Goal: Information Seeking & Learning: Compare options

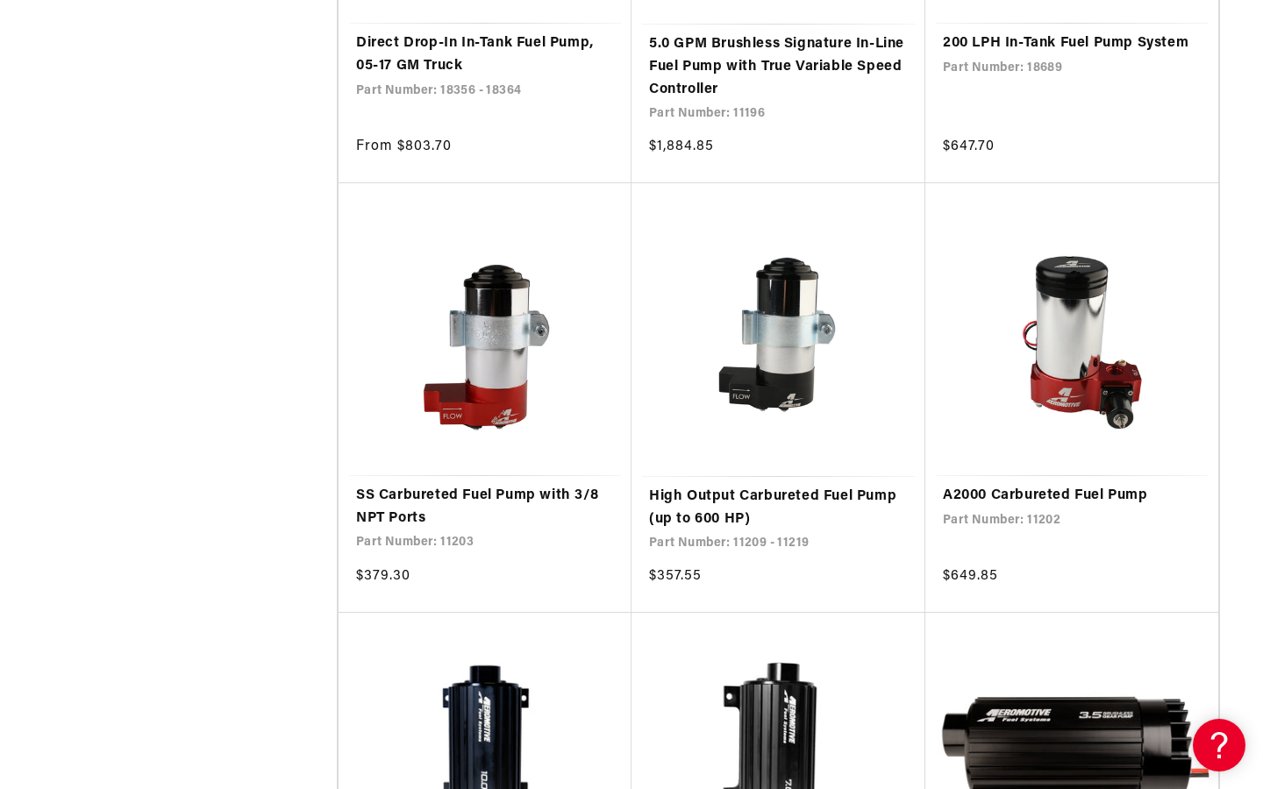
scroll to position [2446, 0]
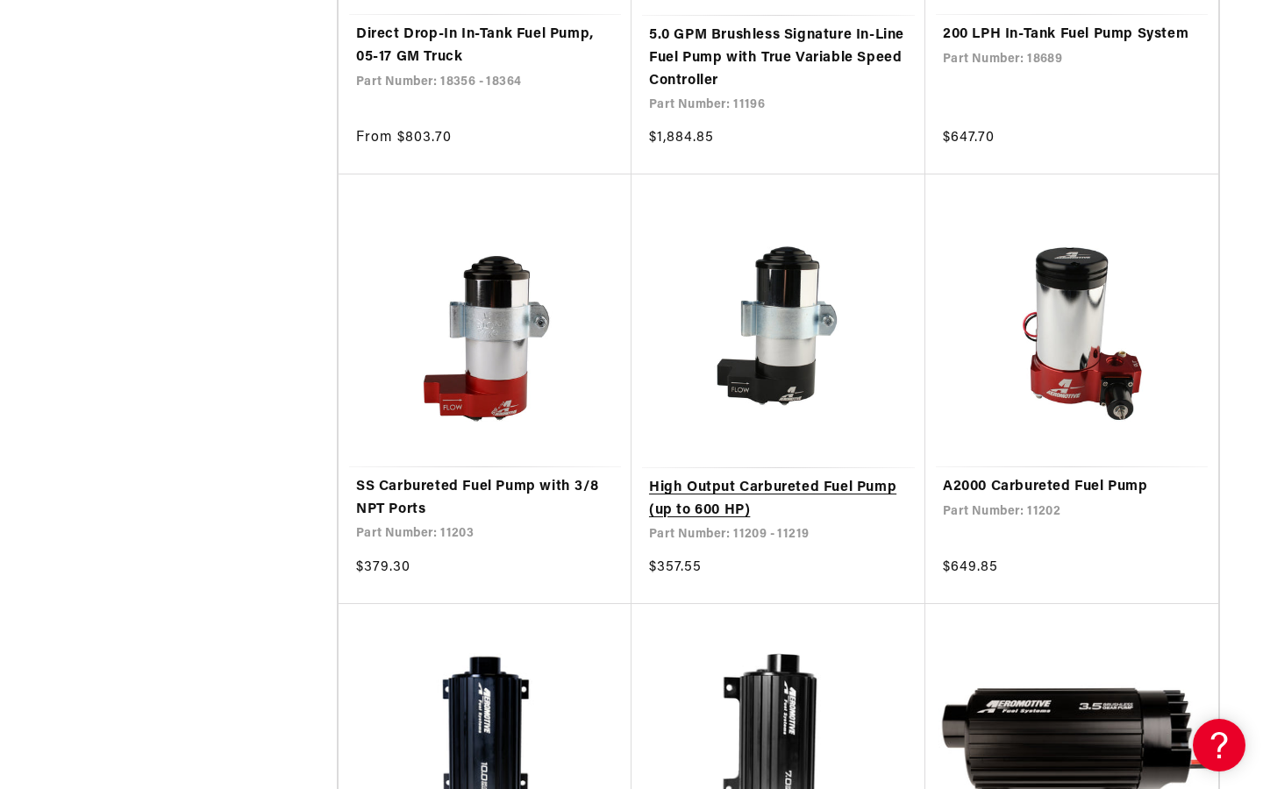
click at [701, 481] on link "High Output Carbureted Fuel Pump (up to 600 HP)" at bounding box center [778, 499] width 259 height 45
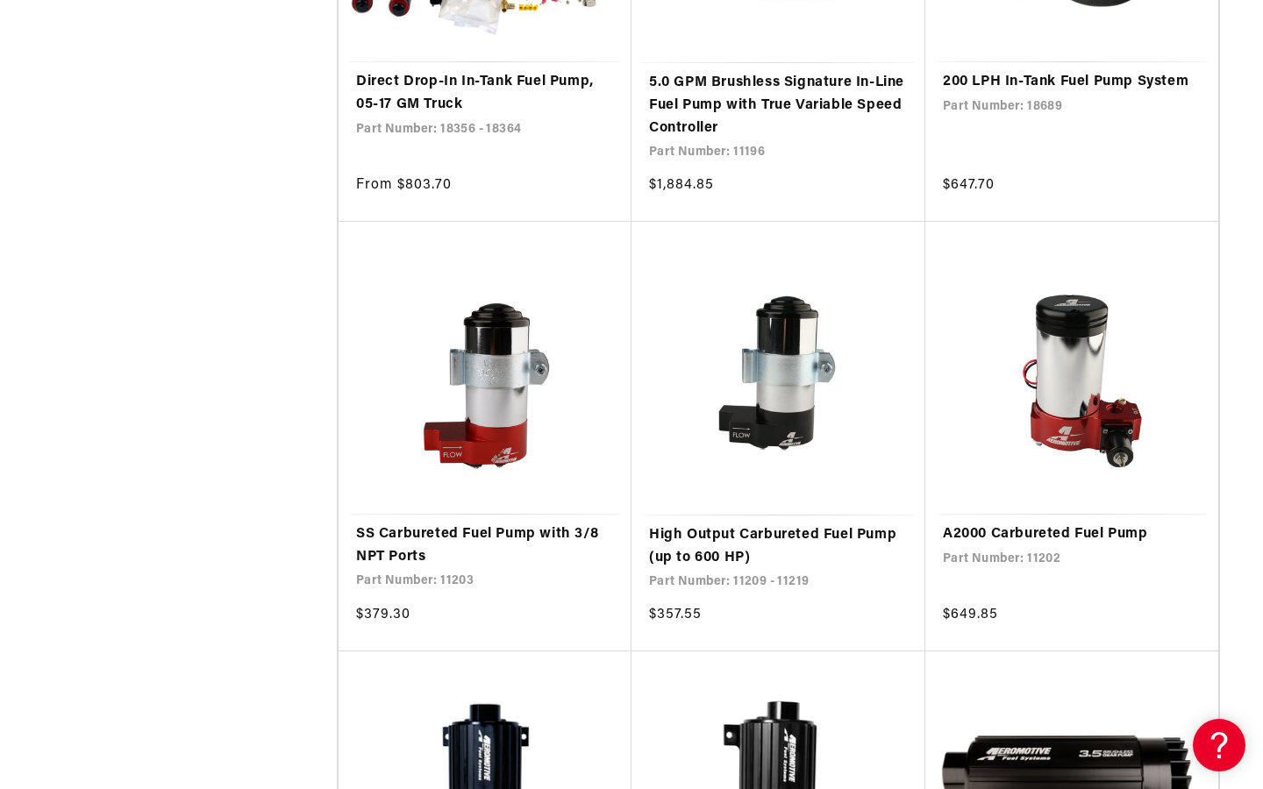
scroll to position [2401, 0]
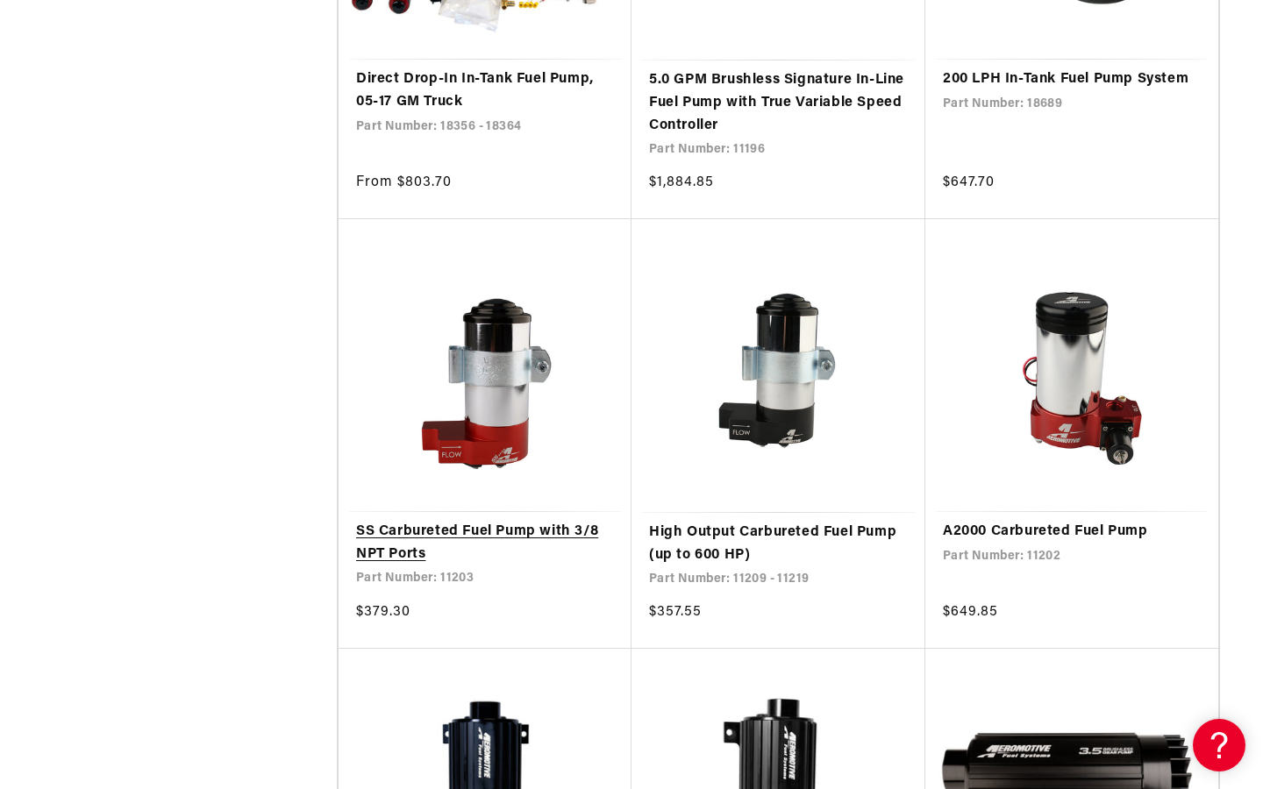
click at [446, 521] on link "SS Carbureted Fuel Pump with 3/8 NPT Ports" at bounding box center [485, 543] width 258 height 45
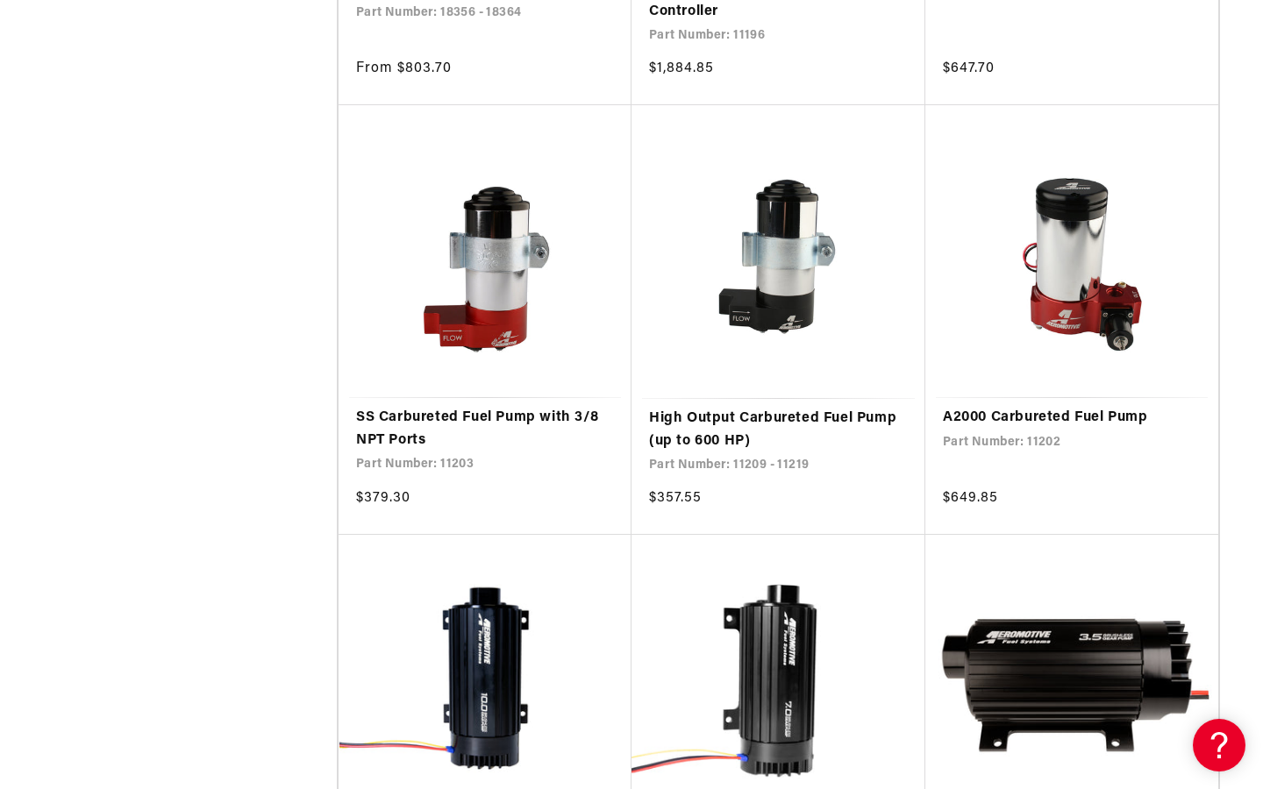
scroll to position [2518, 0]
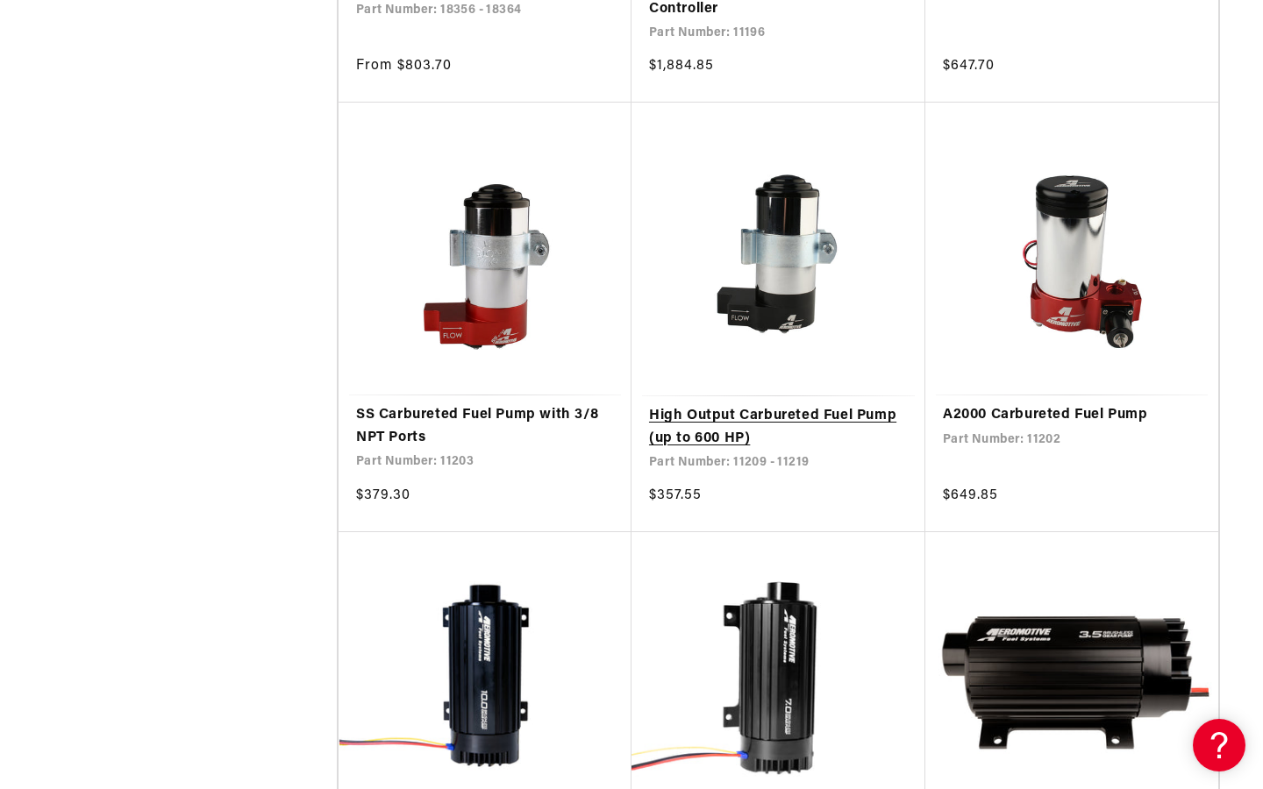
click at [755, 405] on link "High Output Carbureted Fuel Pump (up to 600 HP)" at bounding box center [778, 427] width 259 height 45
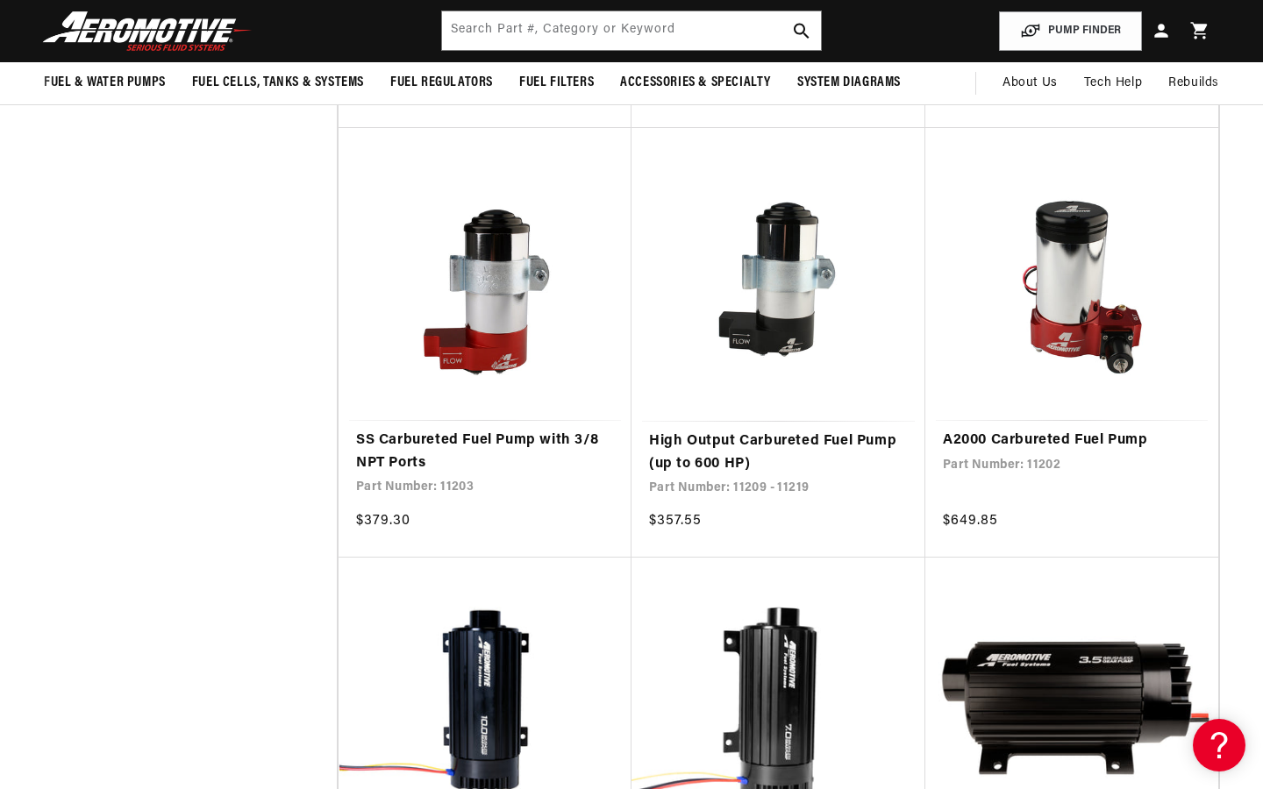
scroll to position [2491, 0]
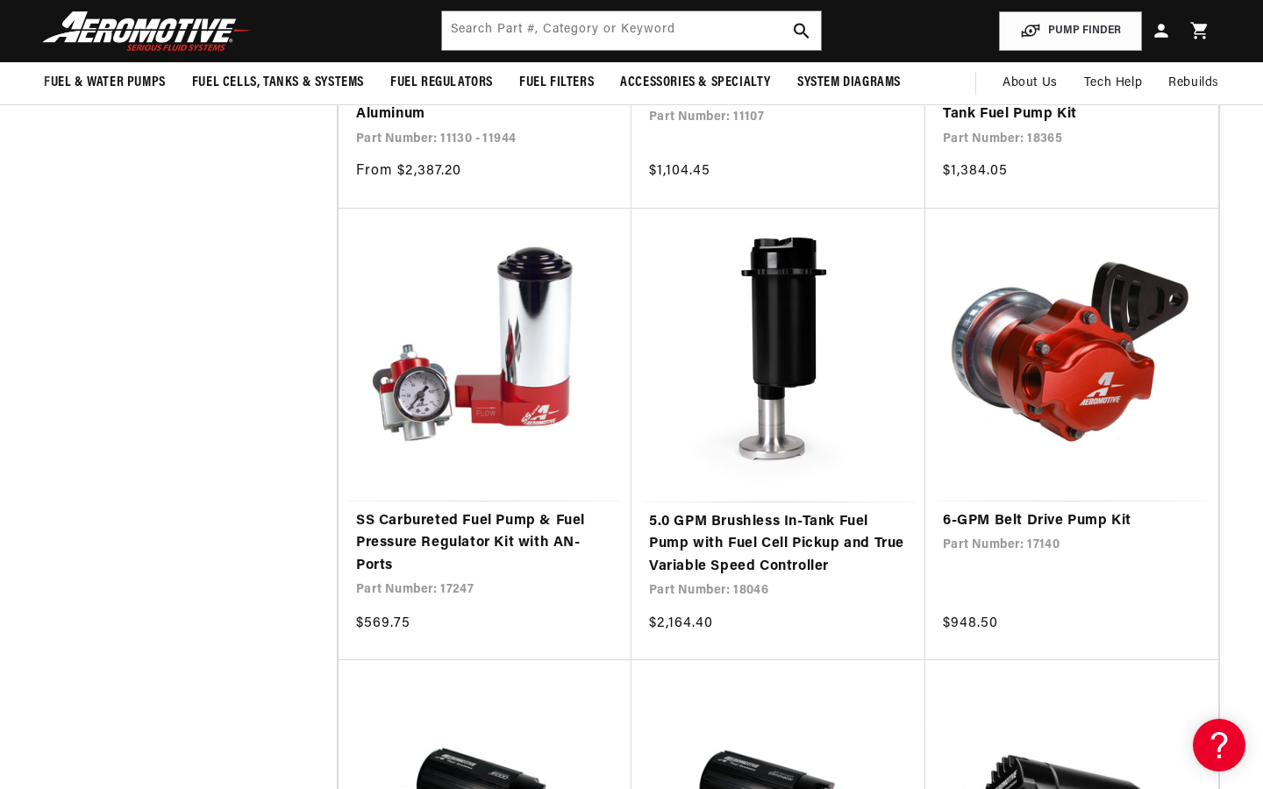
scroll to position [6366, 0]
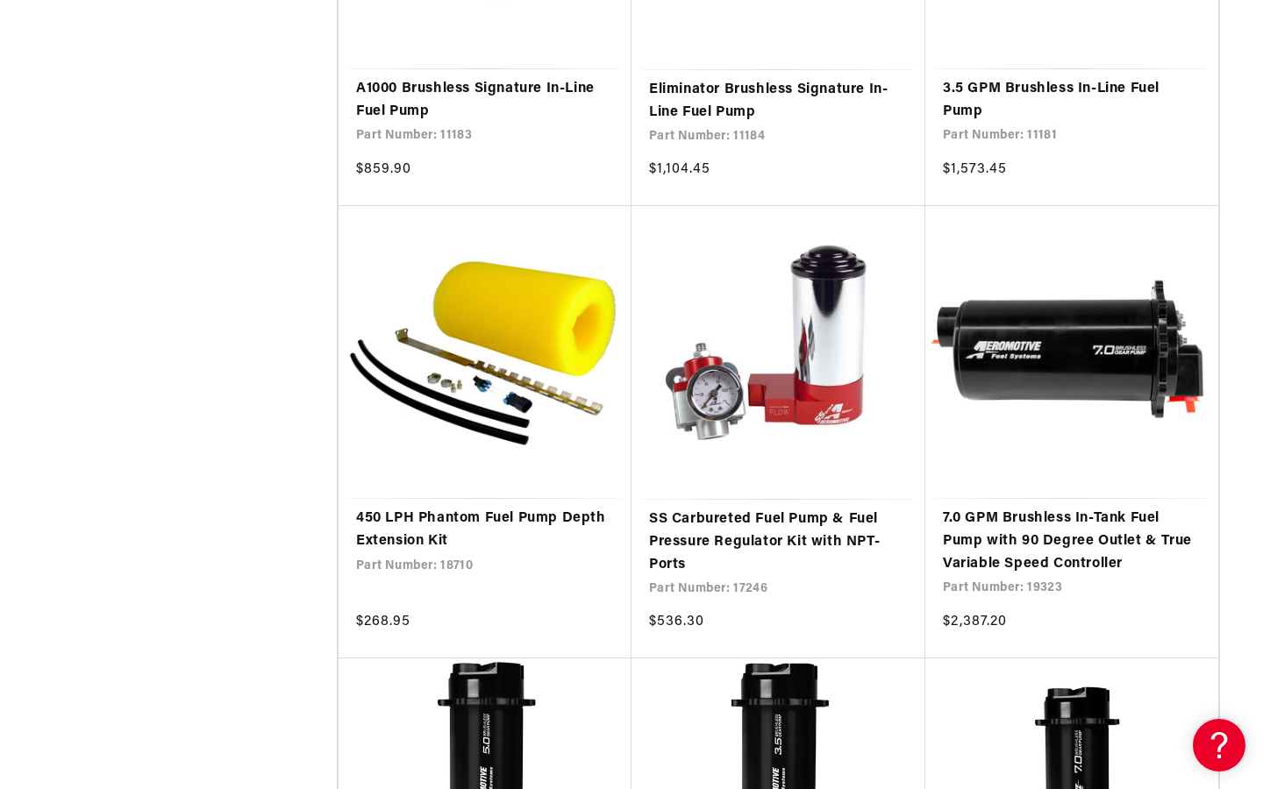
scroll to position [7257, 0]
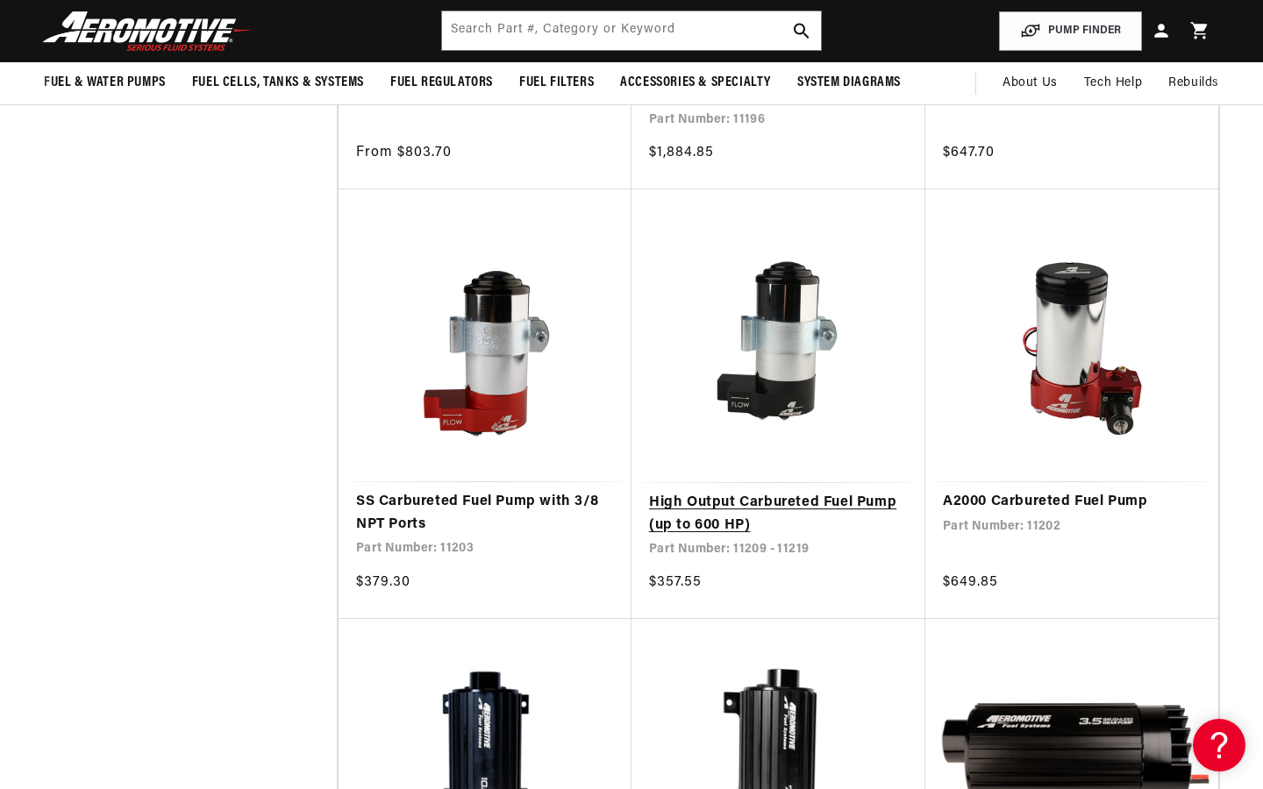
scroll to position [2390, 0]
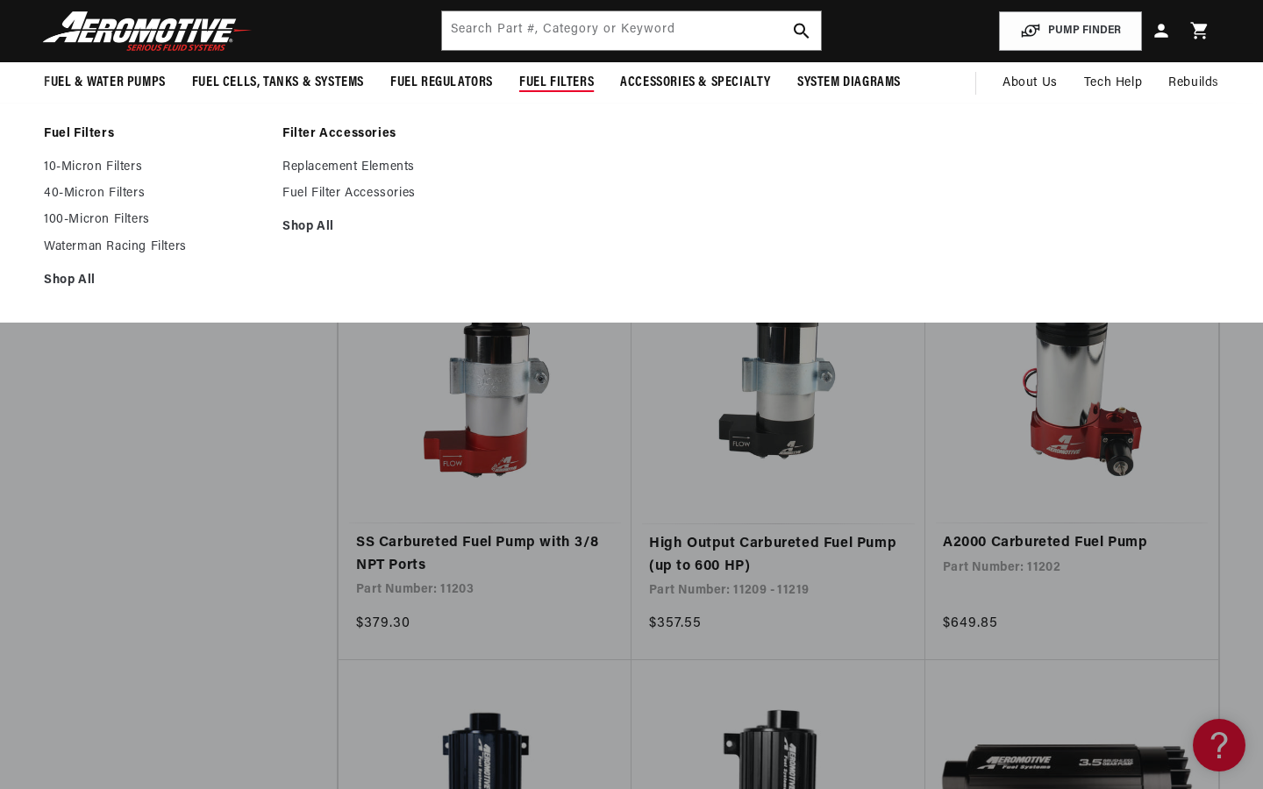
click at [562, 81] on span "Fuel Filters" at bounding box center [556, 83] width 75 height 18
click at [552, 84] on span "Fuel Filters" at bounding box center [556, 83] width 75 height 18
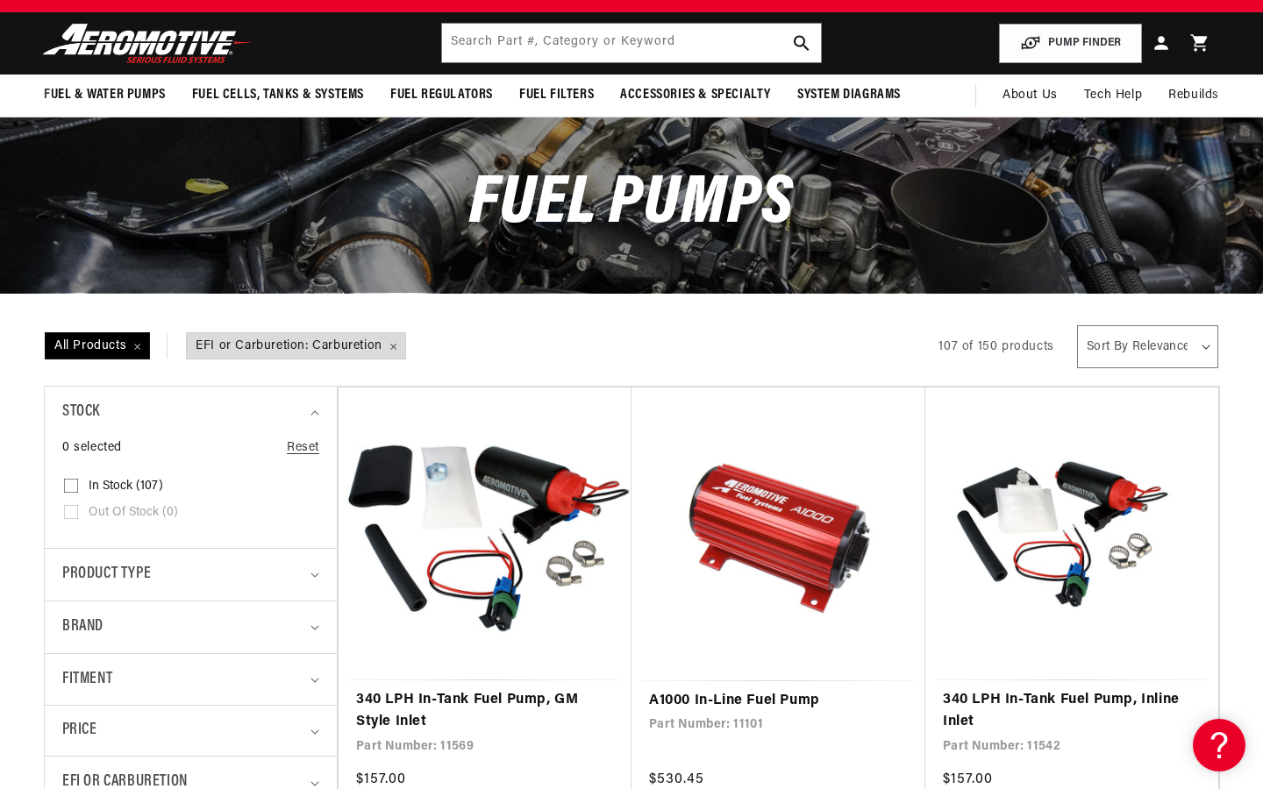
scroll to position [0, 0]
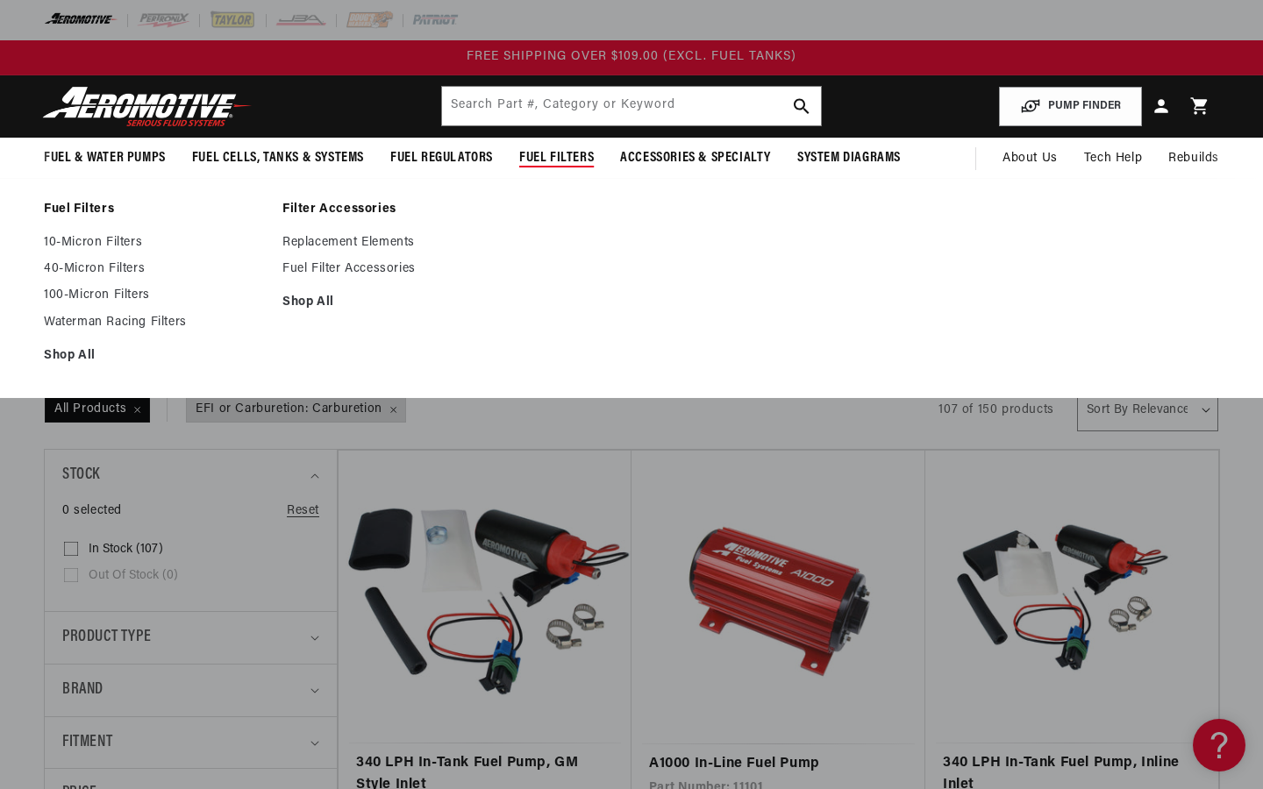
click at [560, 160] on span "Fuel Filters" at bounding box center [556, 158] width 75 height 18
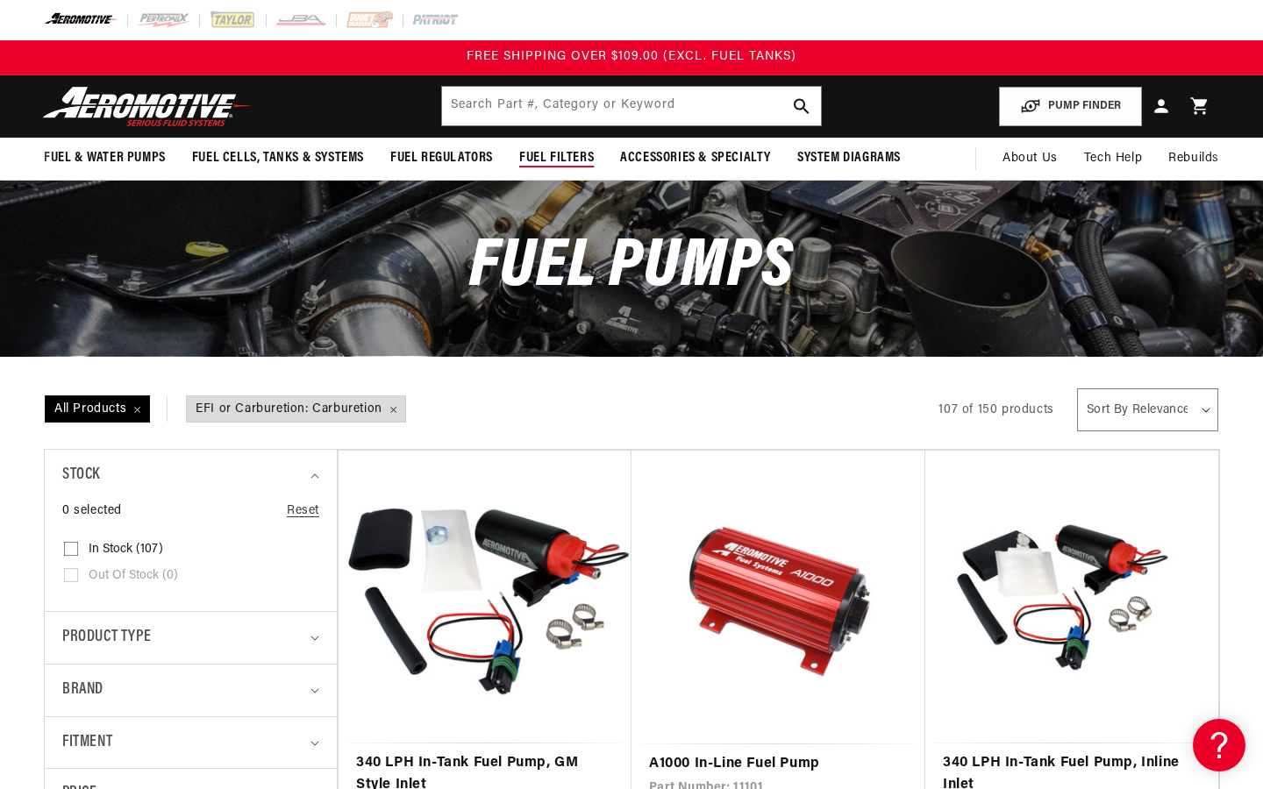
click at [560, 160] on span "Fuel Filters" at bounding box center [556, 158] width 75 height 18
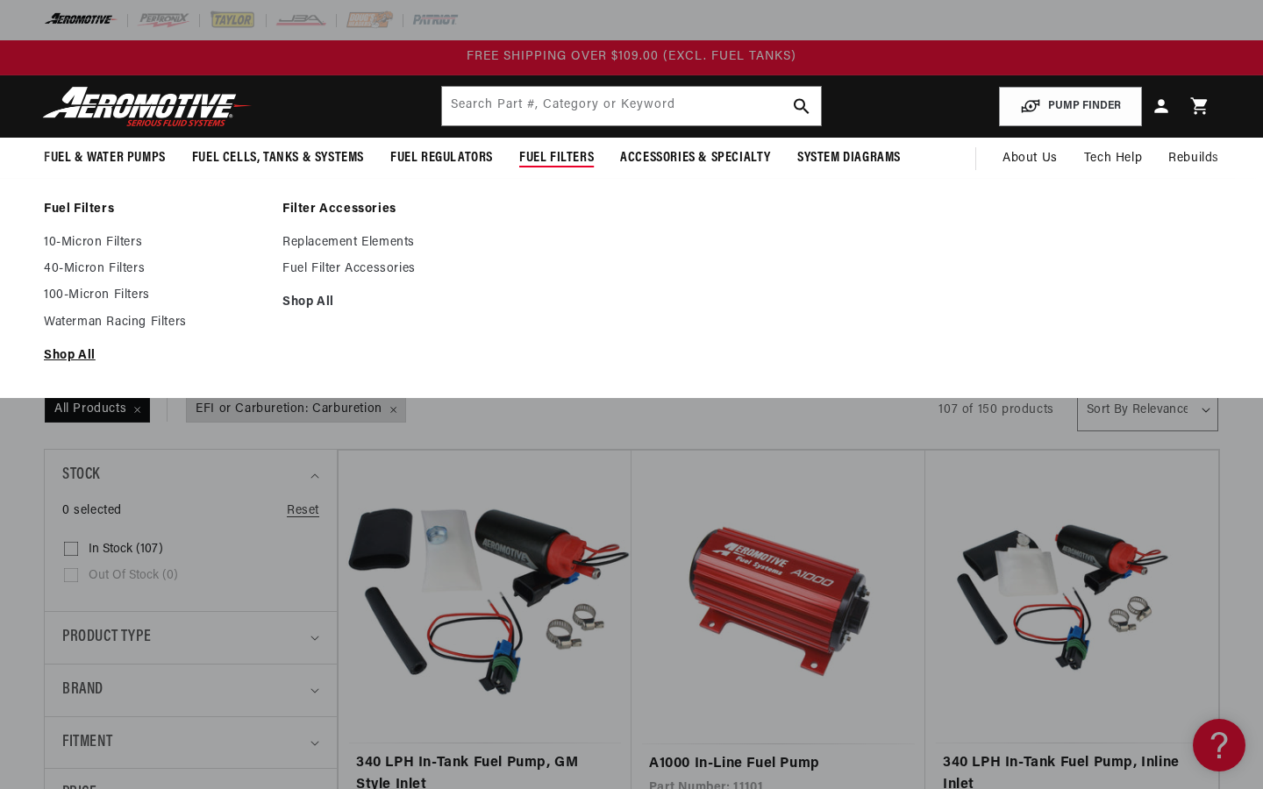
click at [72, 355] on link "Shop All" at bounding box center [154, 356] width 221 height 16
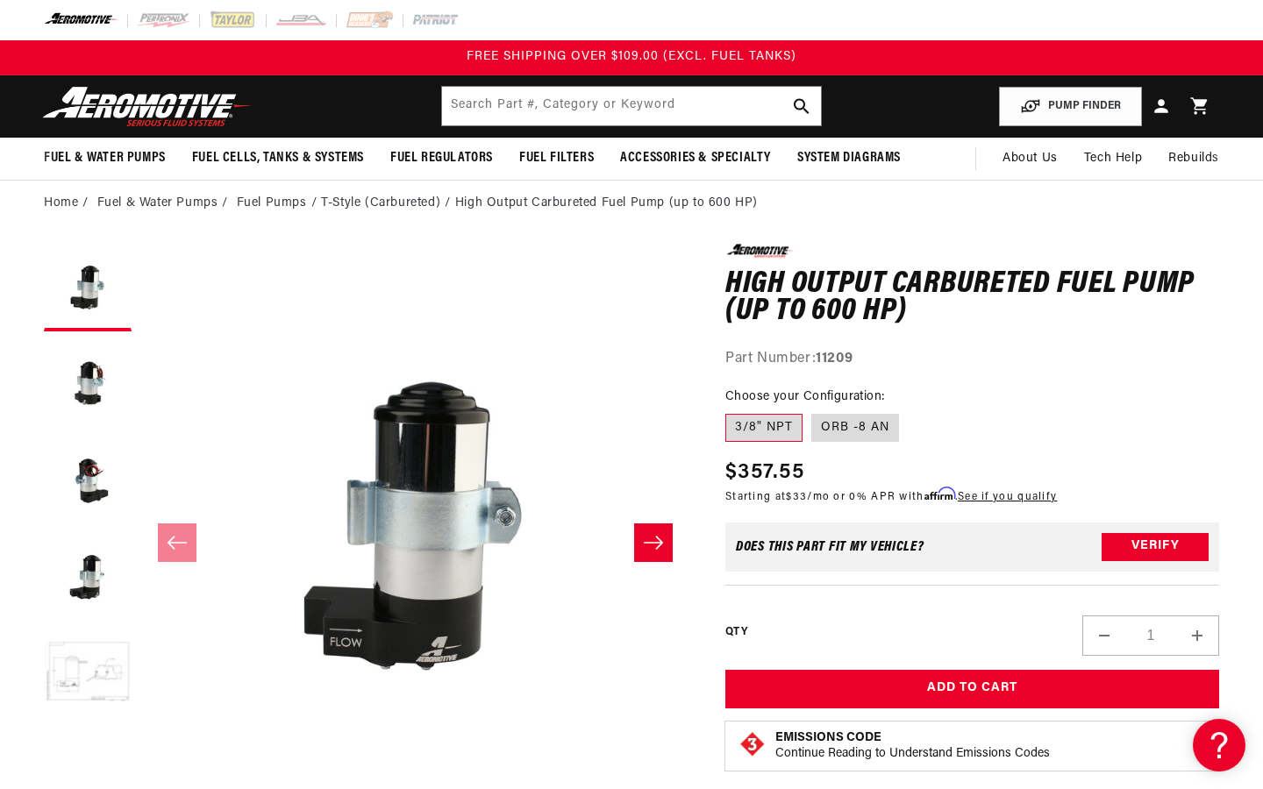
click at [95, 672] on button "Load image 5 in gallery view" at bounding box center [88, 674] width 88 height 88
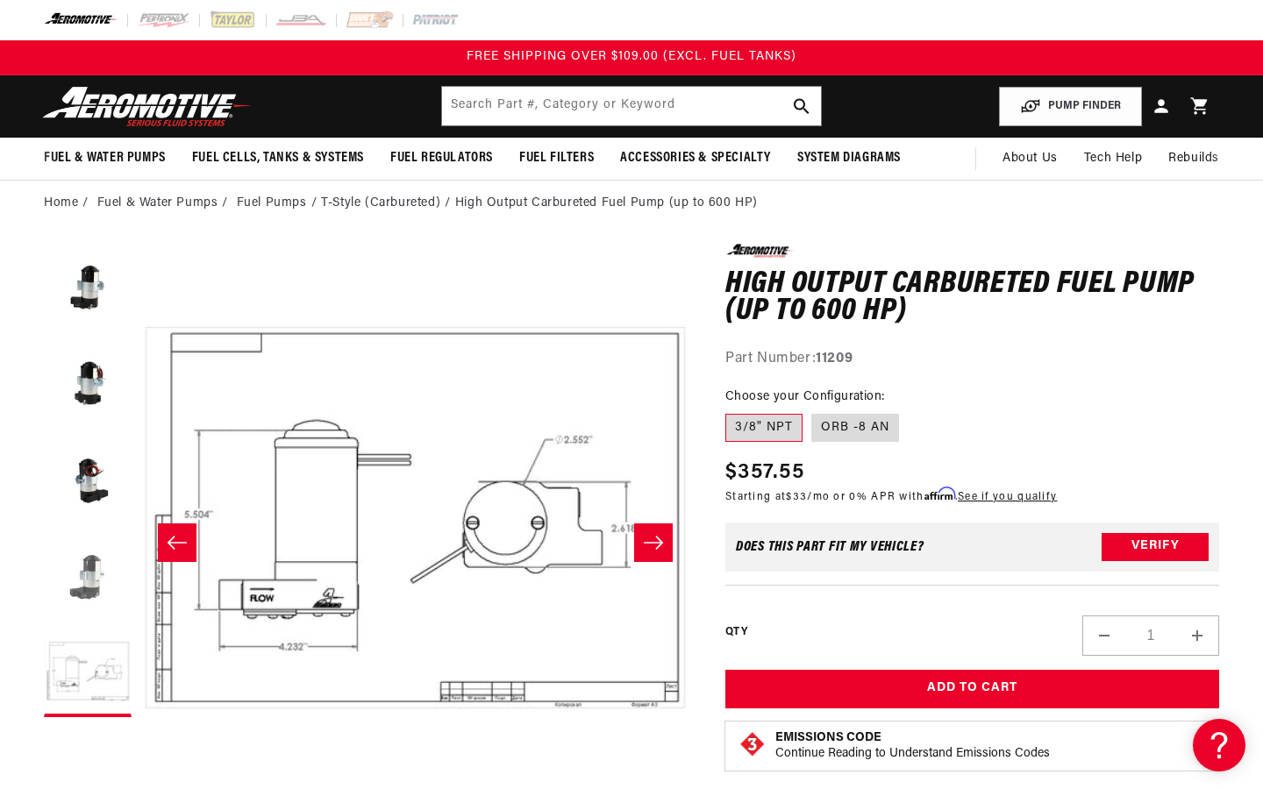
click at [106, 581] on button "Load image 4 in gallery view" at bounding box center [88, 577] width 88 height 88
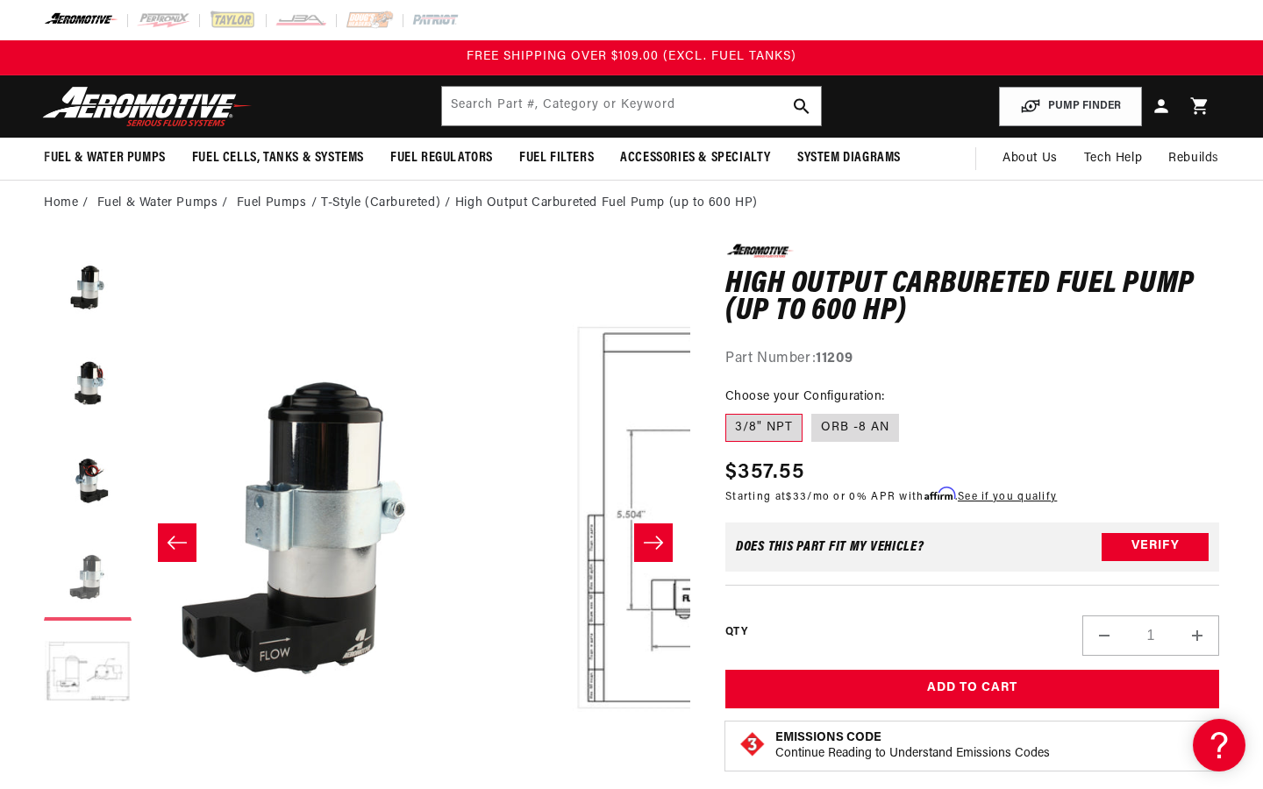
scroll to position [1, 1650]
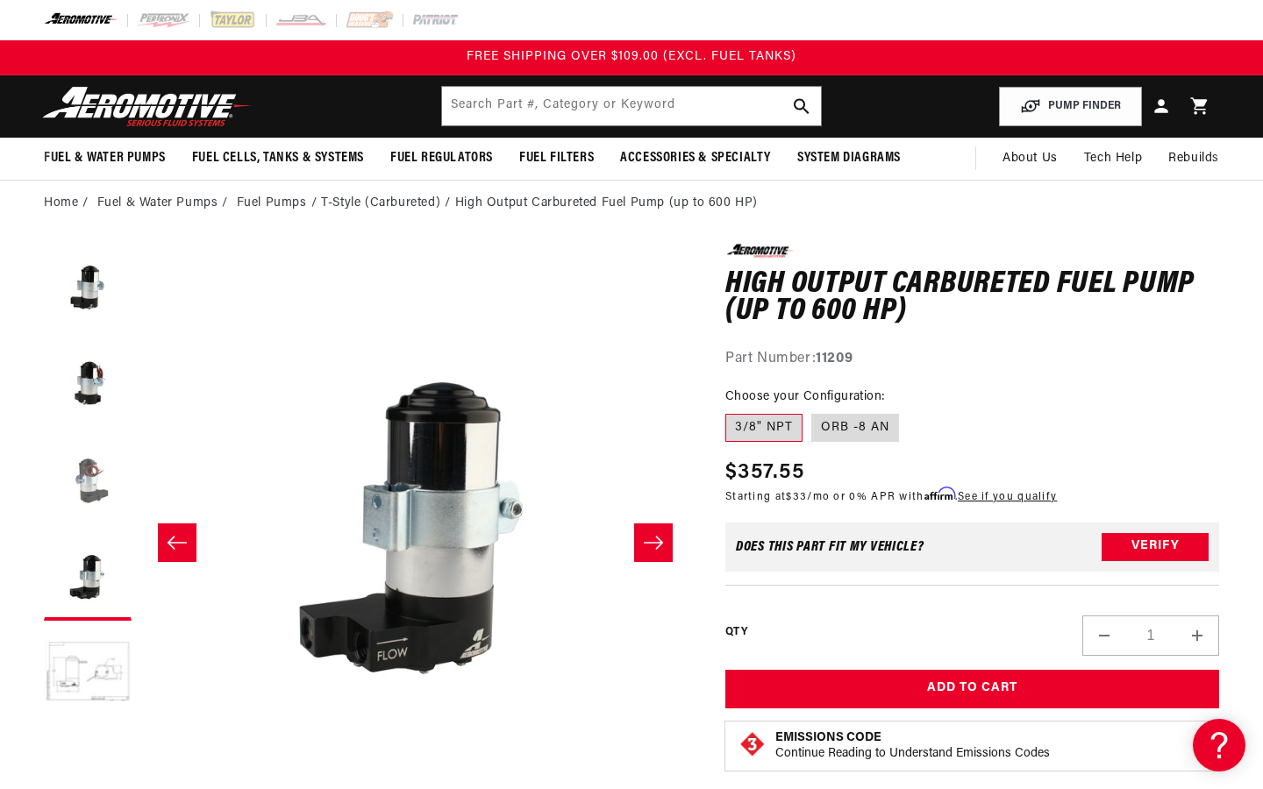
click at [91, 499] on button "Load image 3 in gallery view" at bounding box center [88, 481] width 88 height 88
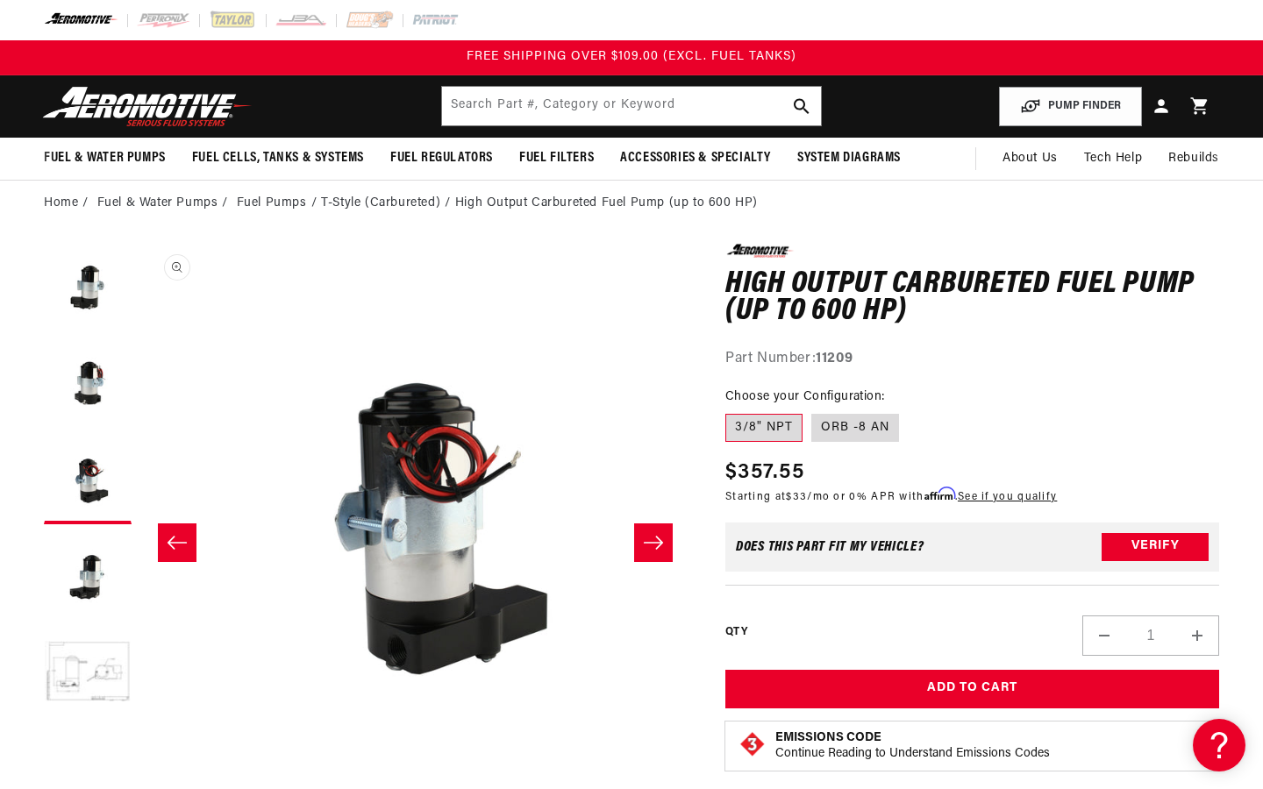
click at [140, 788] on button "Open media 3 in modal" at bounding box center [140, 793] width 0 height 0
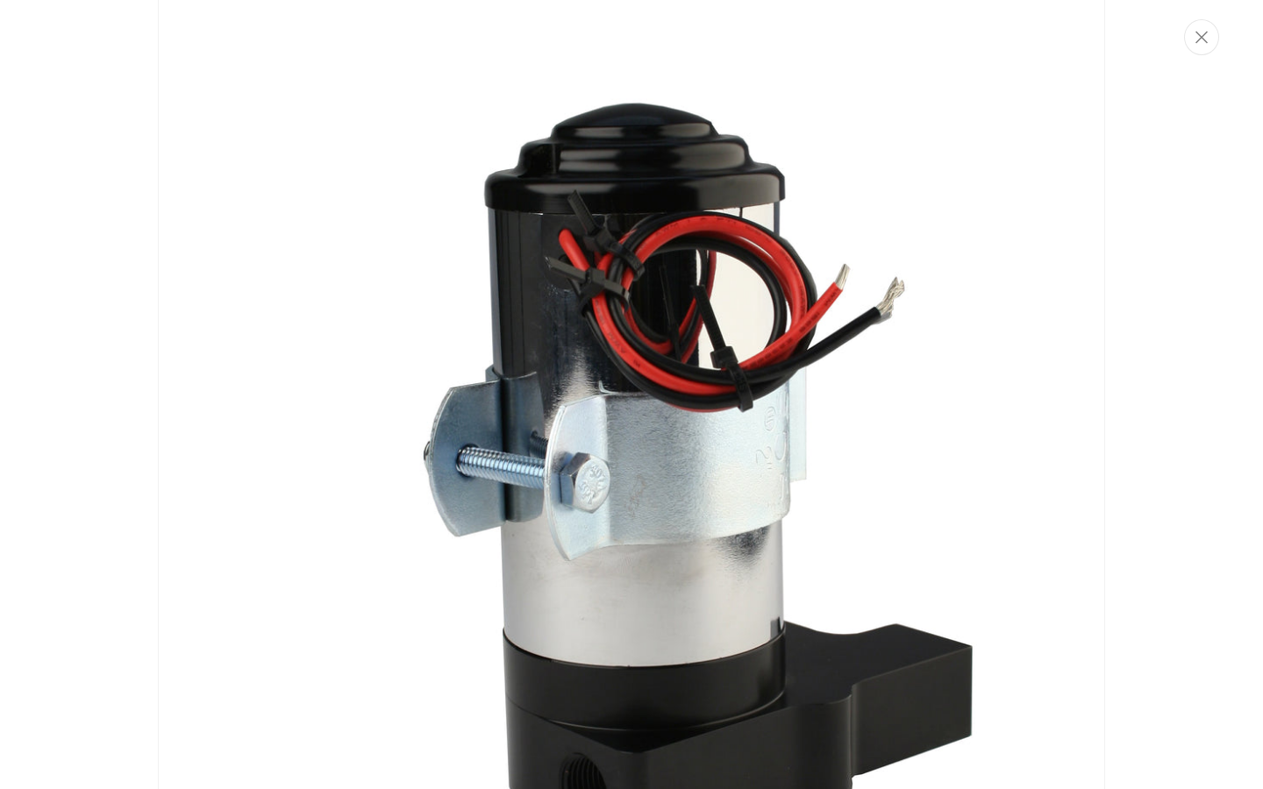
scroll to position [3142, 0]
click at [1208, 36] on button "Close" at bounding box center [1201, 37] width 35 height 36
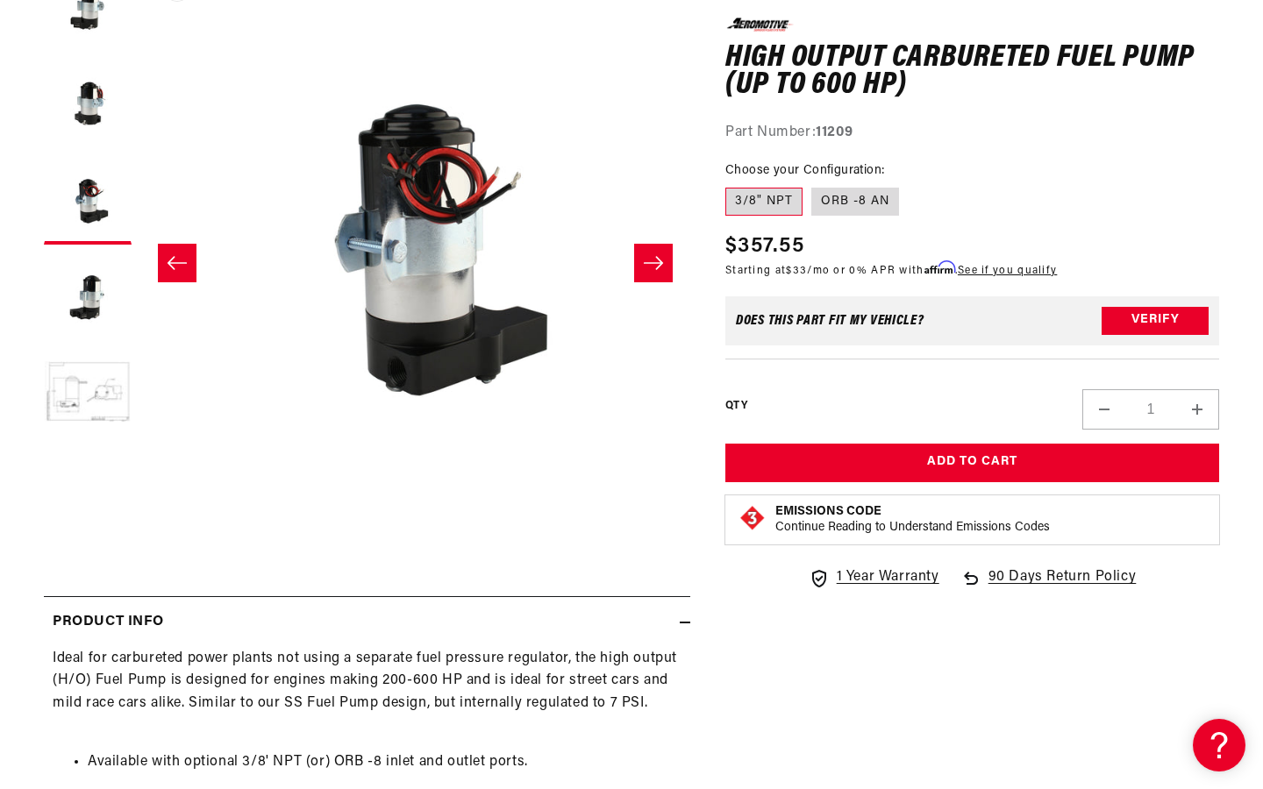
scroll to position [0, 0]
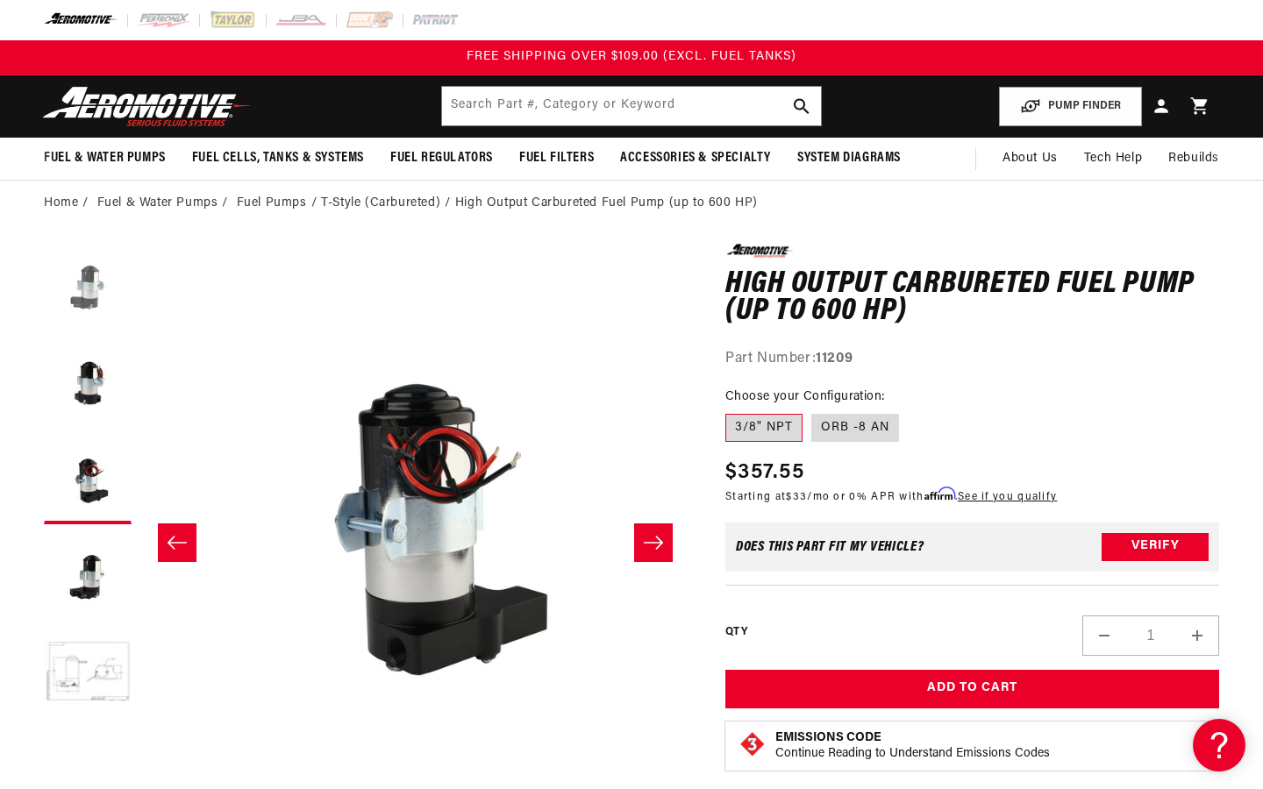
click at [89, 301] on button "Load image 1 in gallery view" at bounding box center [88, 288] width 88 height 88
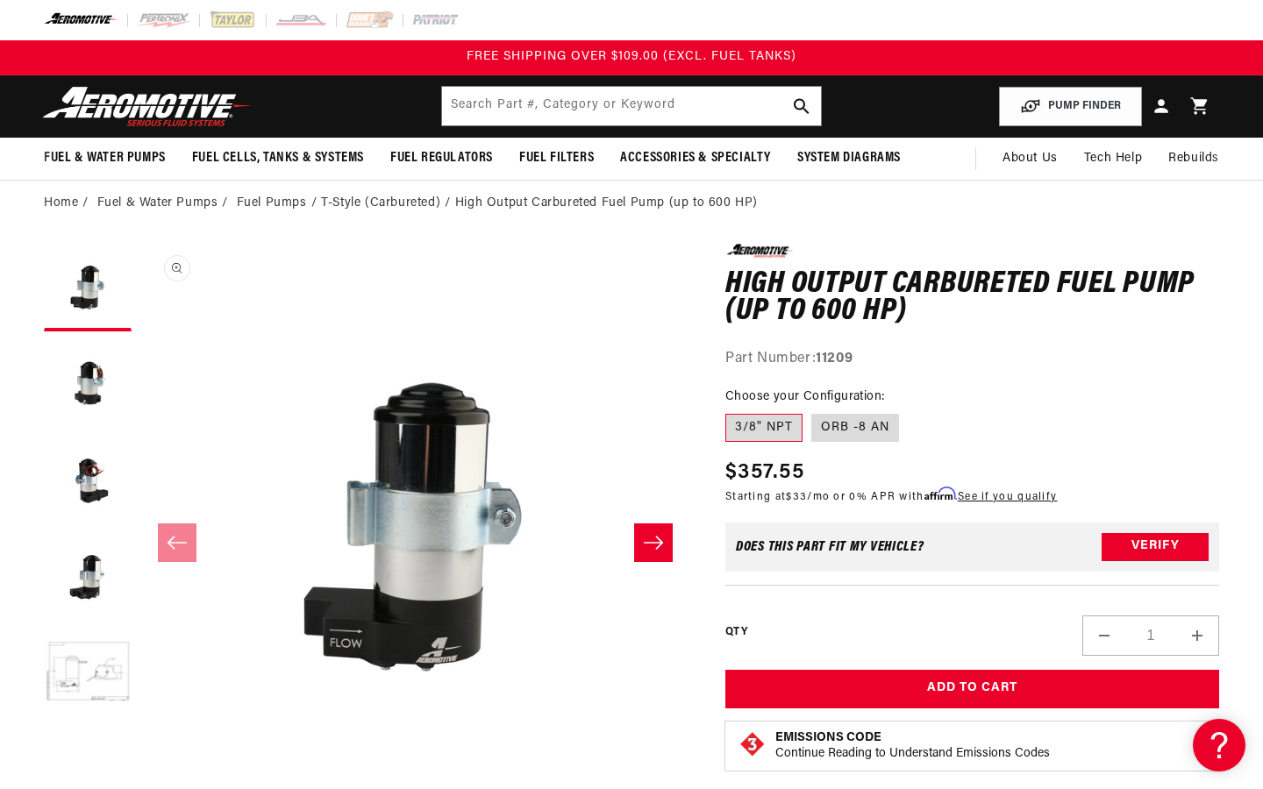
click at [140, 788] on button "Open media 1 in modal" at bounding box center [140, 794] width 0 height 0
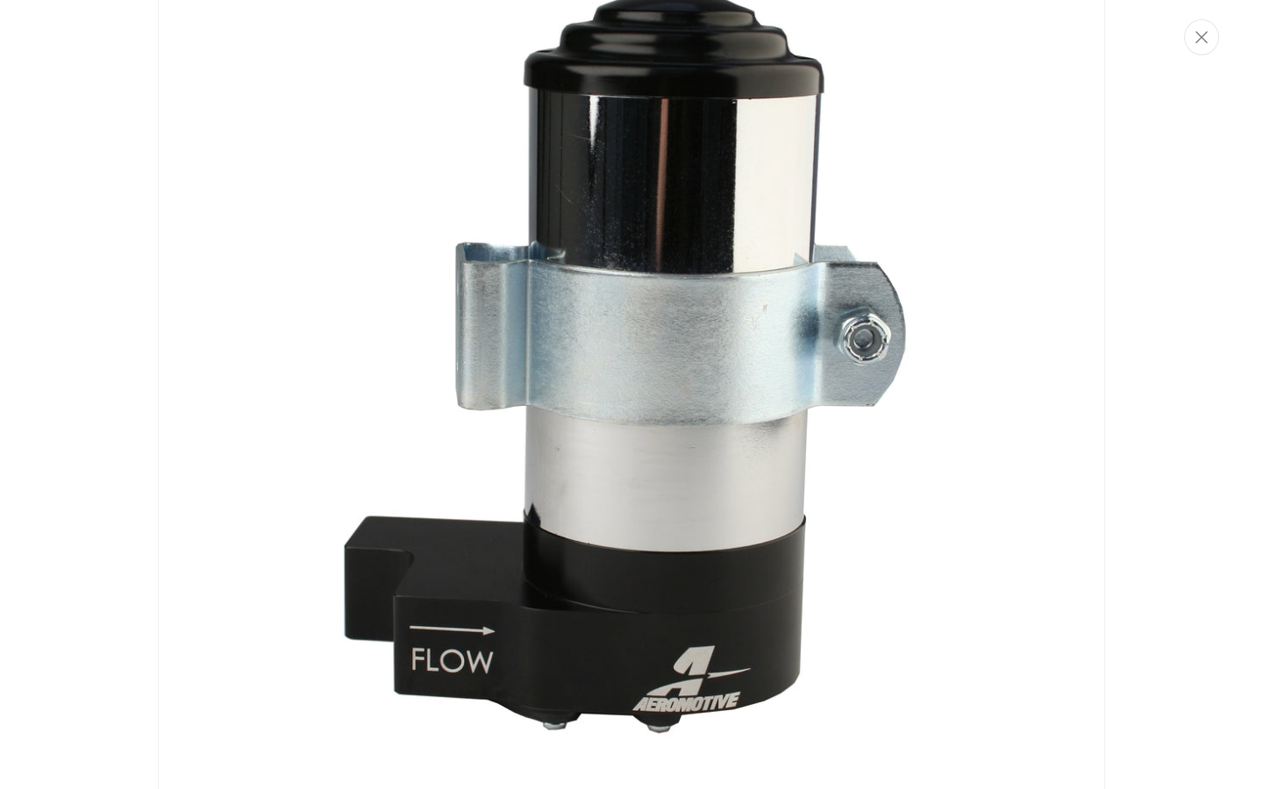
scroll to position [390, 0]
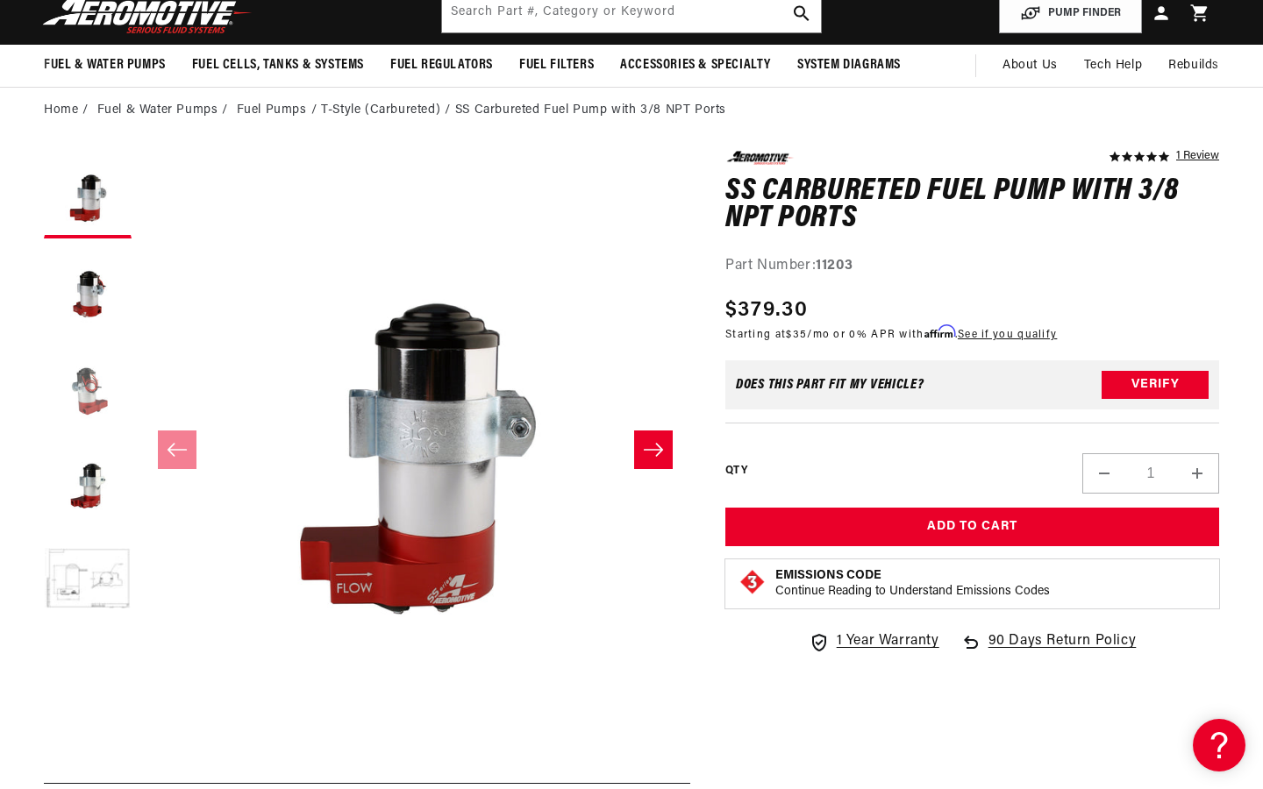
click at [84, 392] on button "Load image 3 in gallery view" at bounding box center [88, 388] width 88 height 88
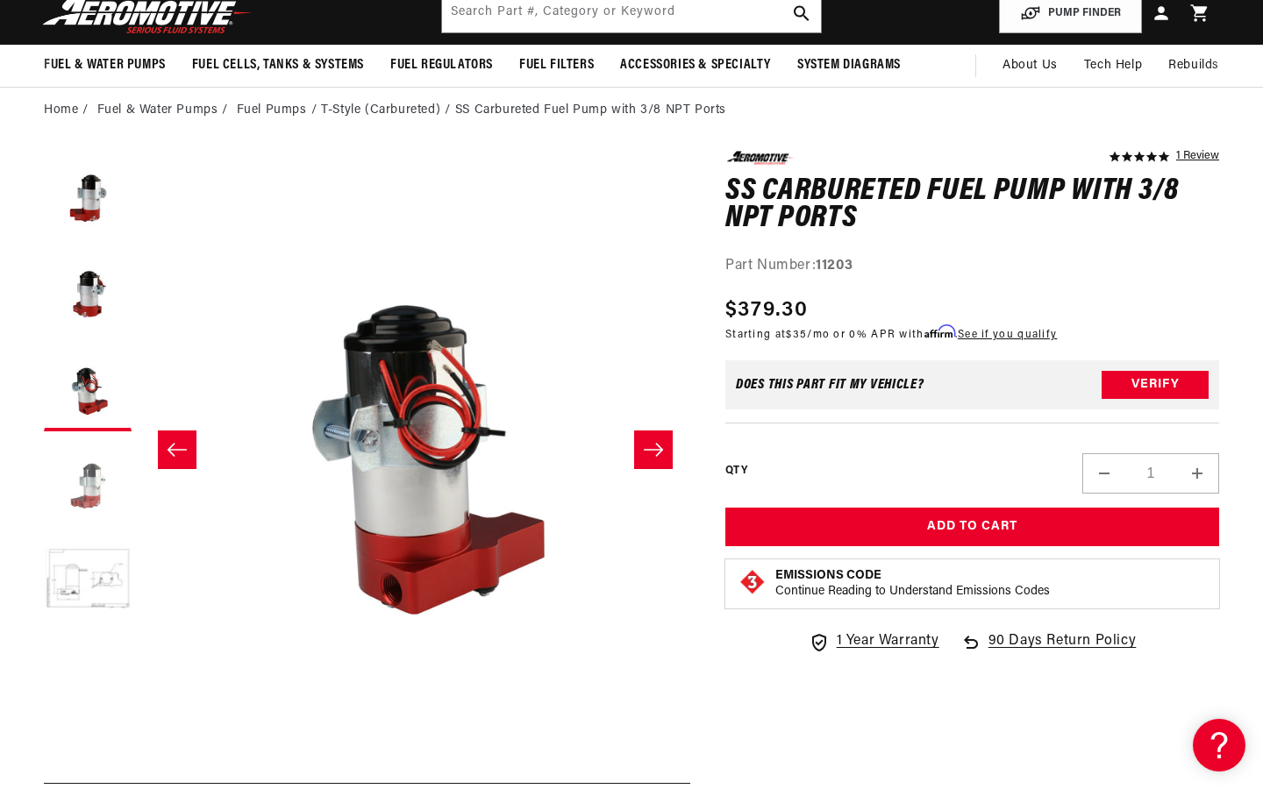
click at [91, 491] on button "Load image 4 in gallery view" at bounding box center [88, 484] width 88 height 88
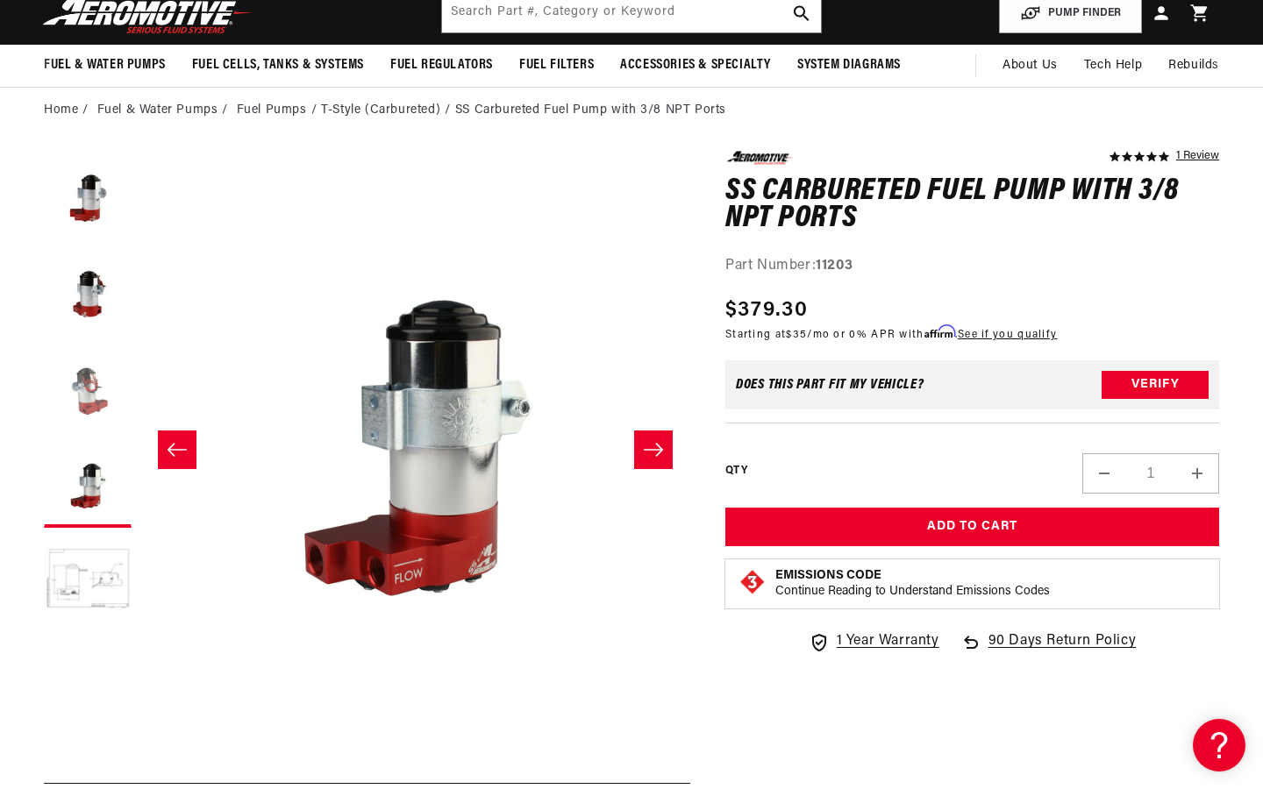
click at [89, 407] on button "Load image 3 in gallery view" at bounding box center [88, 388] width 88 height 88
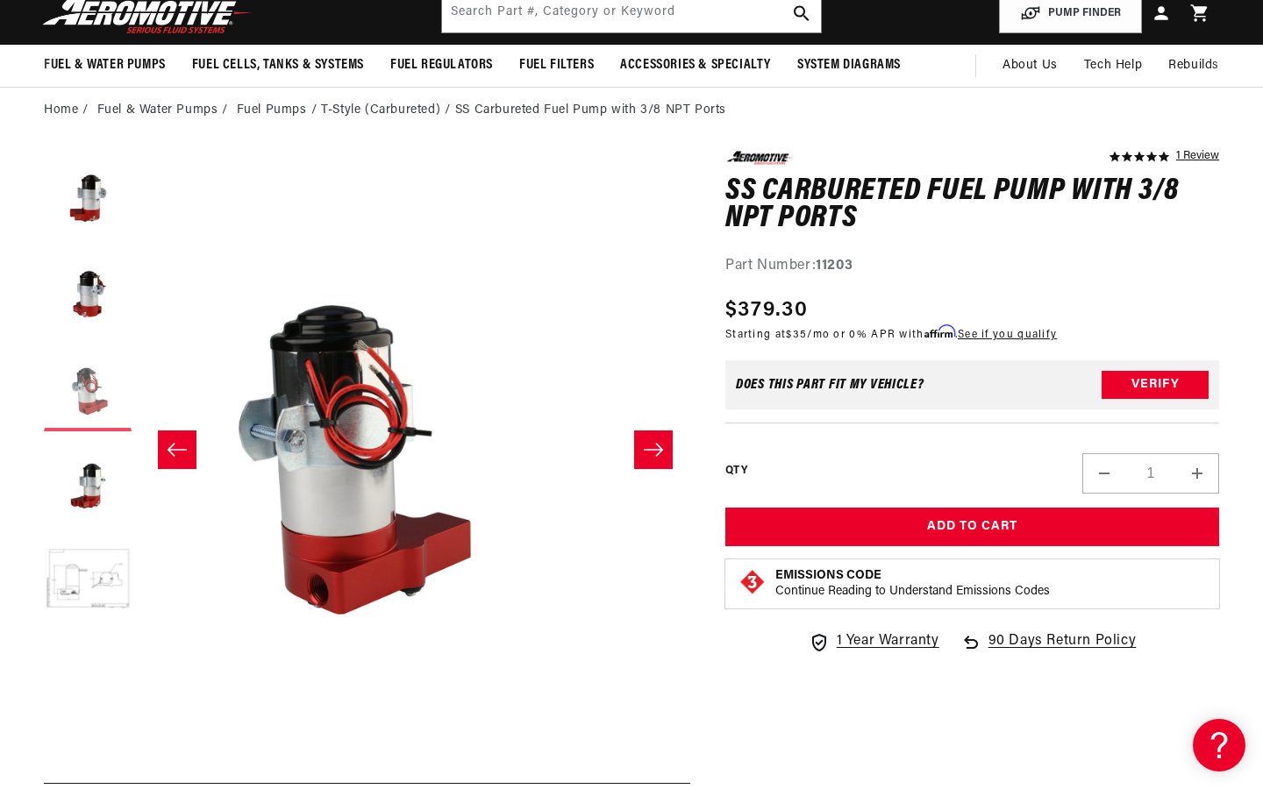
scroll to position [0, 1100]
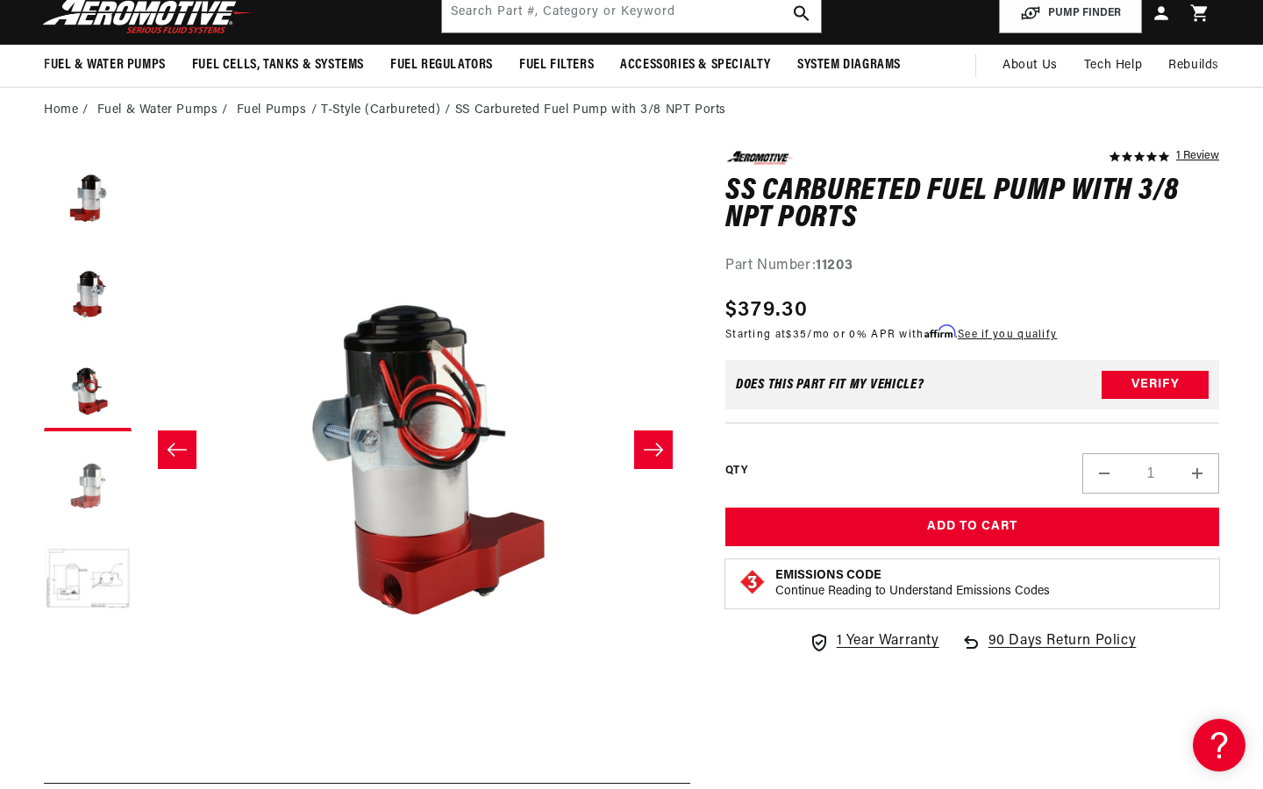
click at [96, 464] on button "Load image 4 in gallery view" at bounding box center [88, 484] width 88 height 88
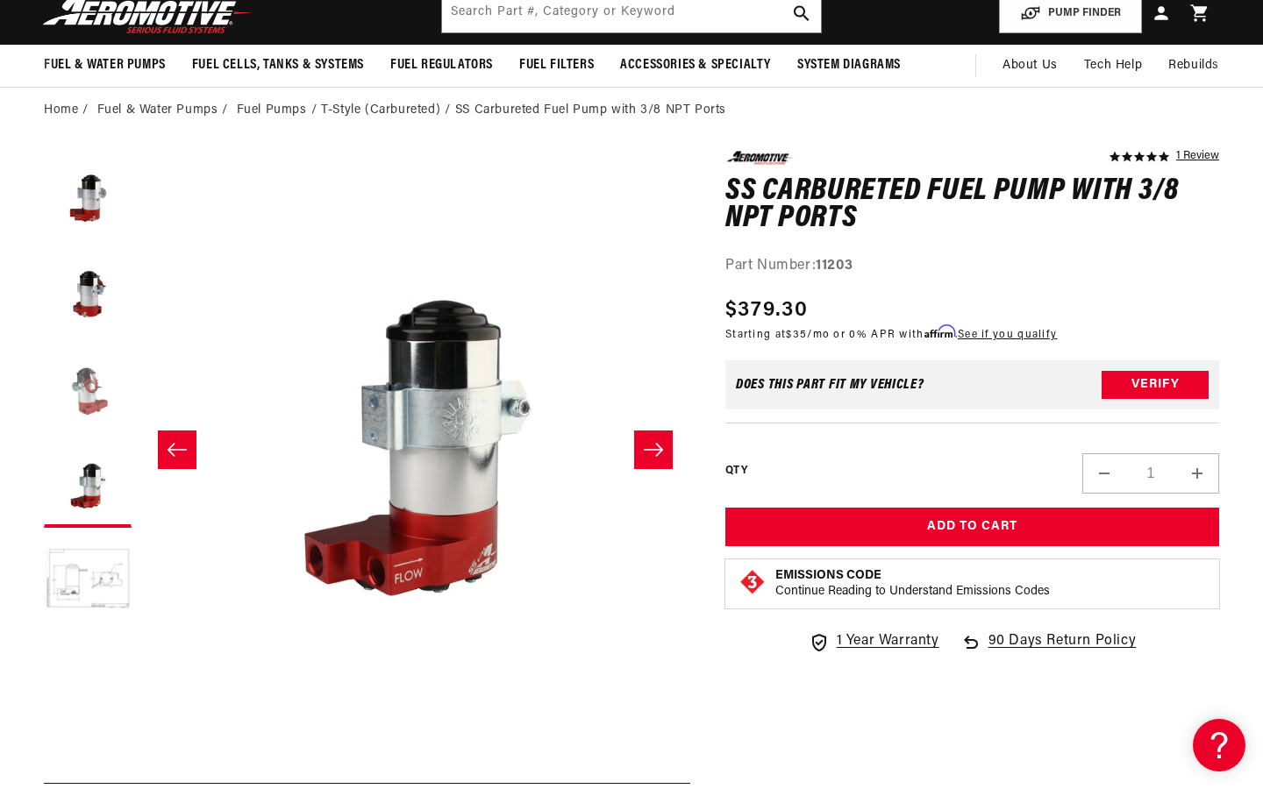
click at [89, 403] on button "Load image 3 in gallery view" at bounding box center [88, 388] width 88 height 88
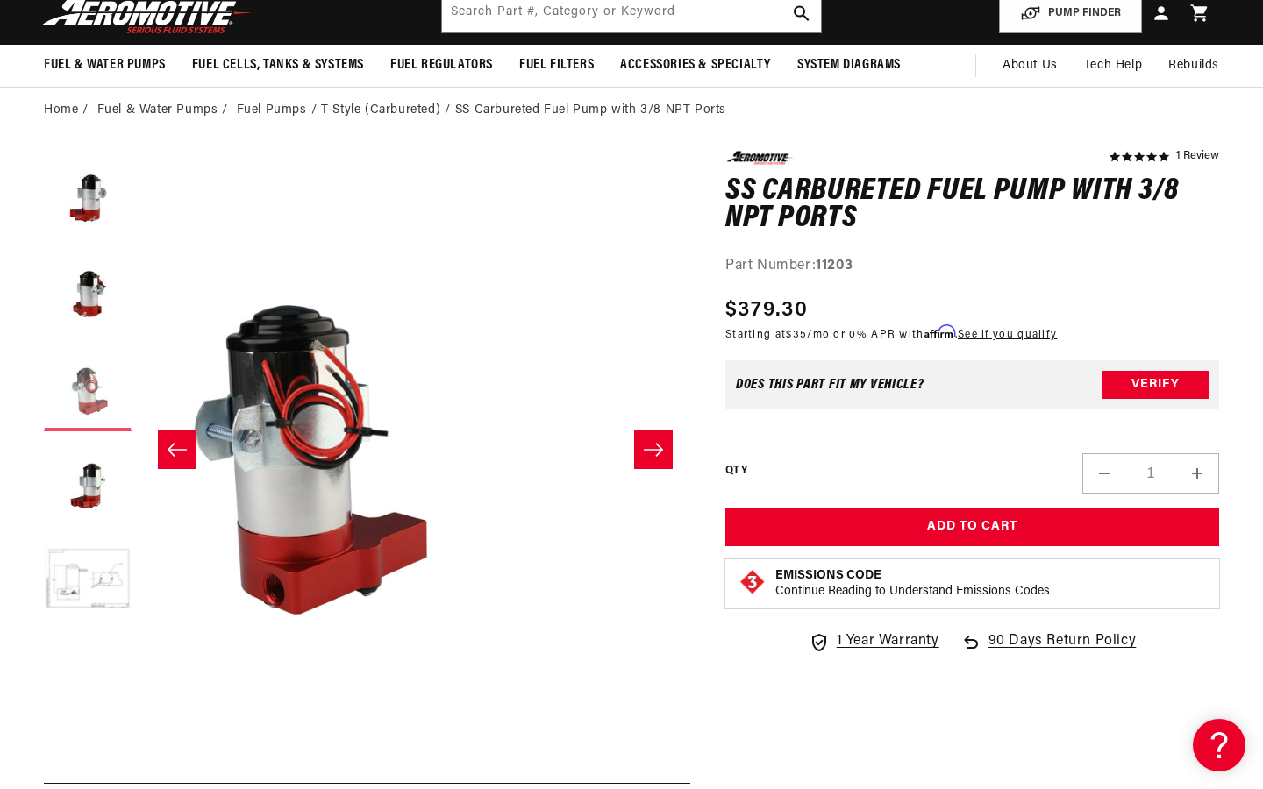
scroll to position [0, 1100]
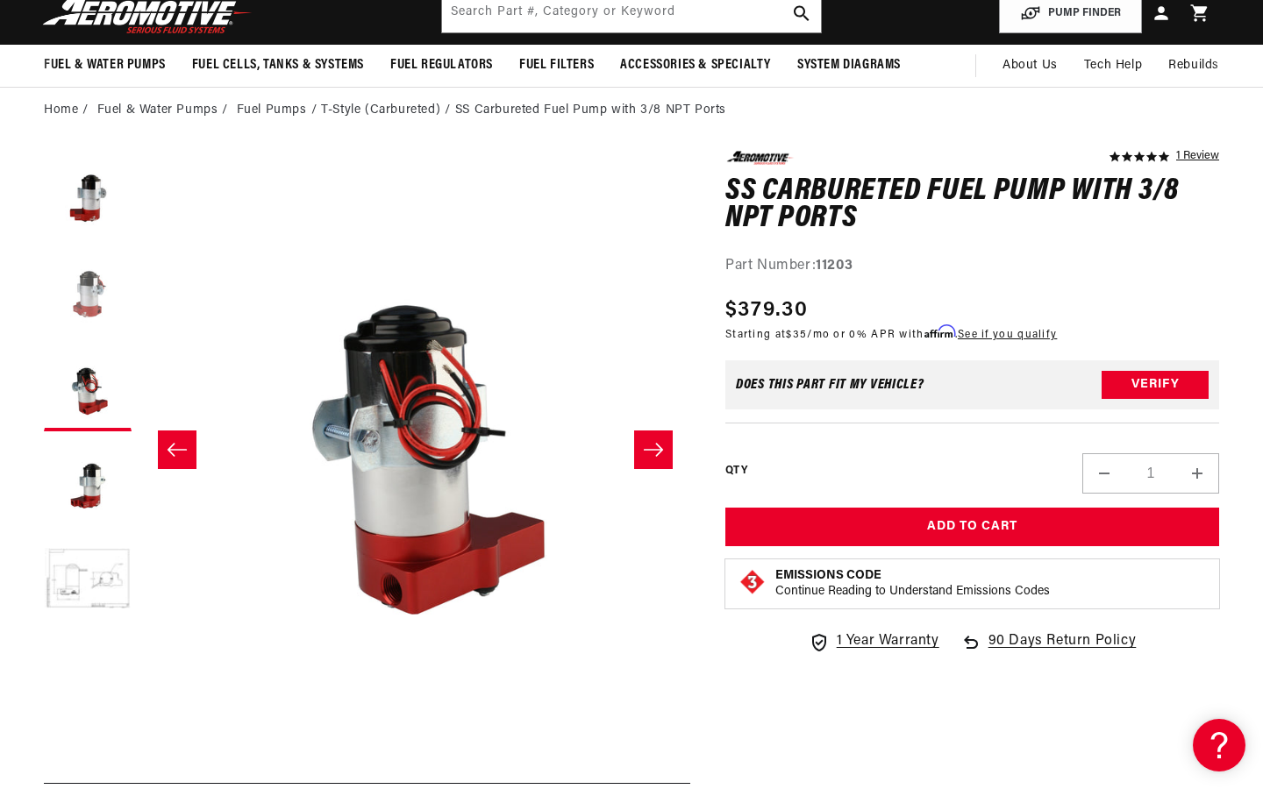
click at [89, 319] on button "Load image 2 in gallery view" at bounding box center [88, 291] width 88 height 88
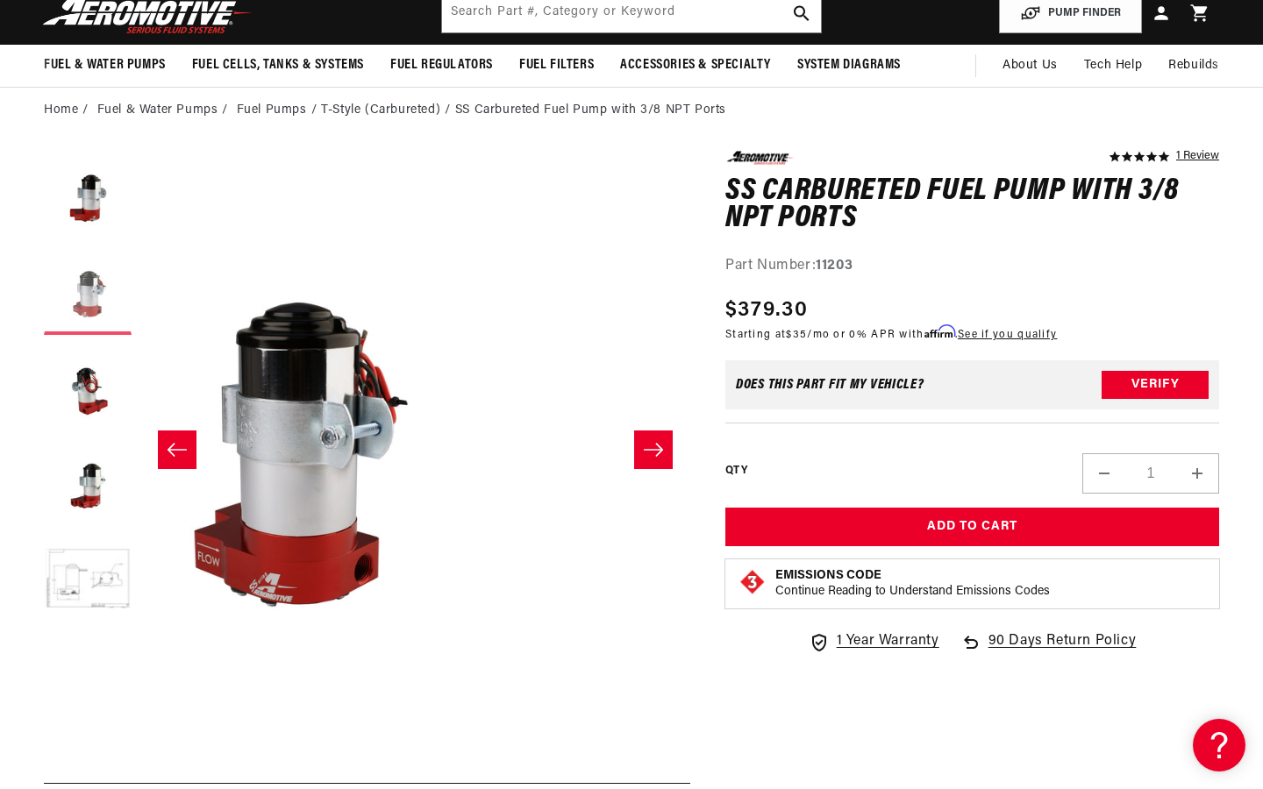
scroll to position [0, 550]
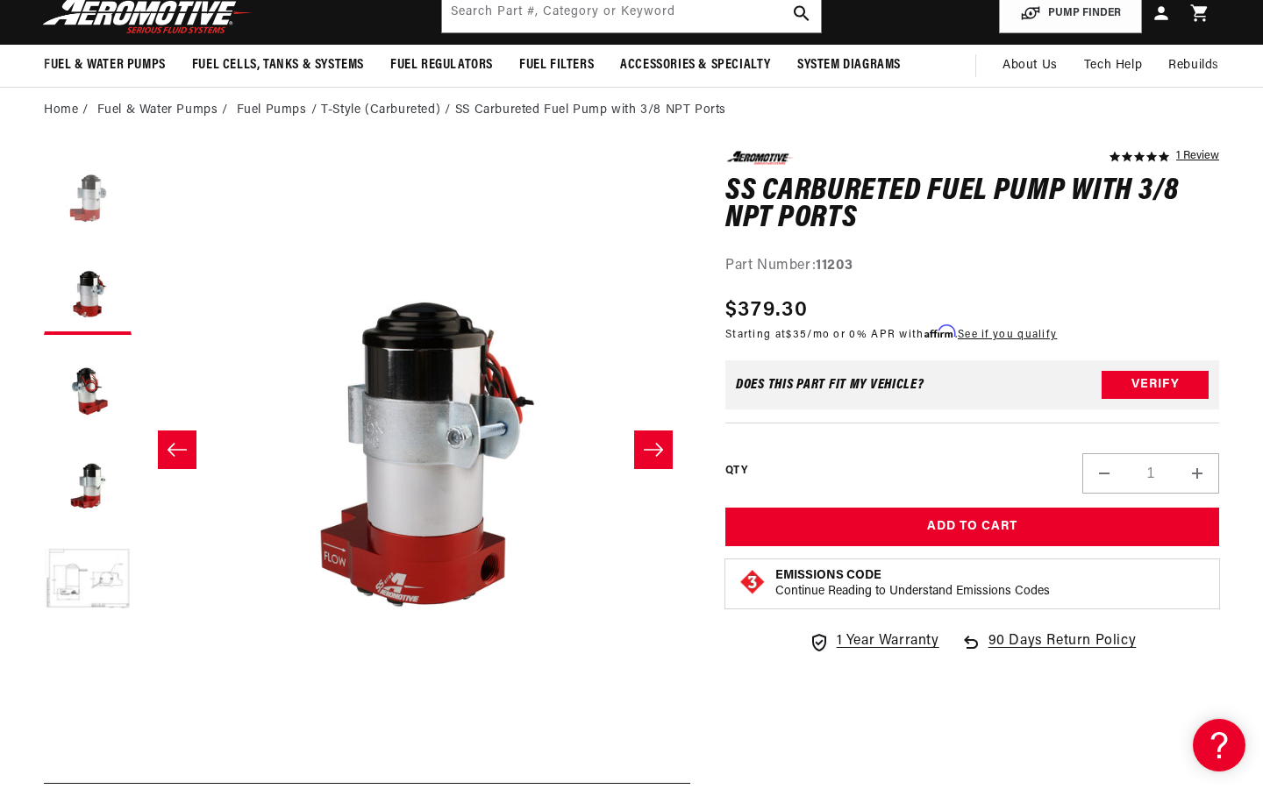
click at [91, 210] on button "Load image 1 in gallery view" at bounding box center [88, 195] width 88 height 88
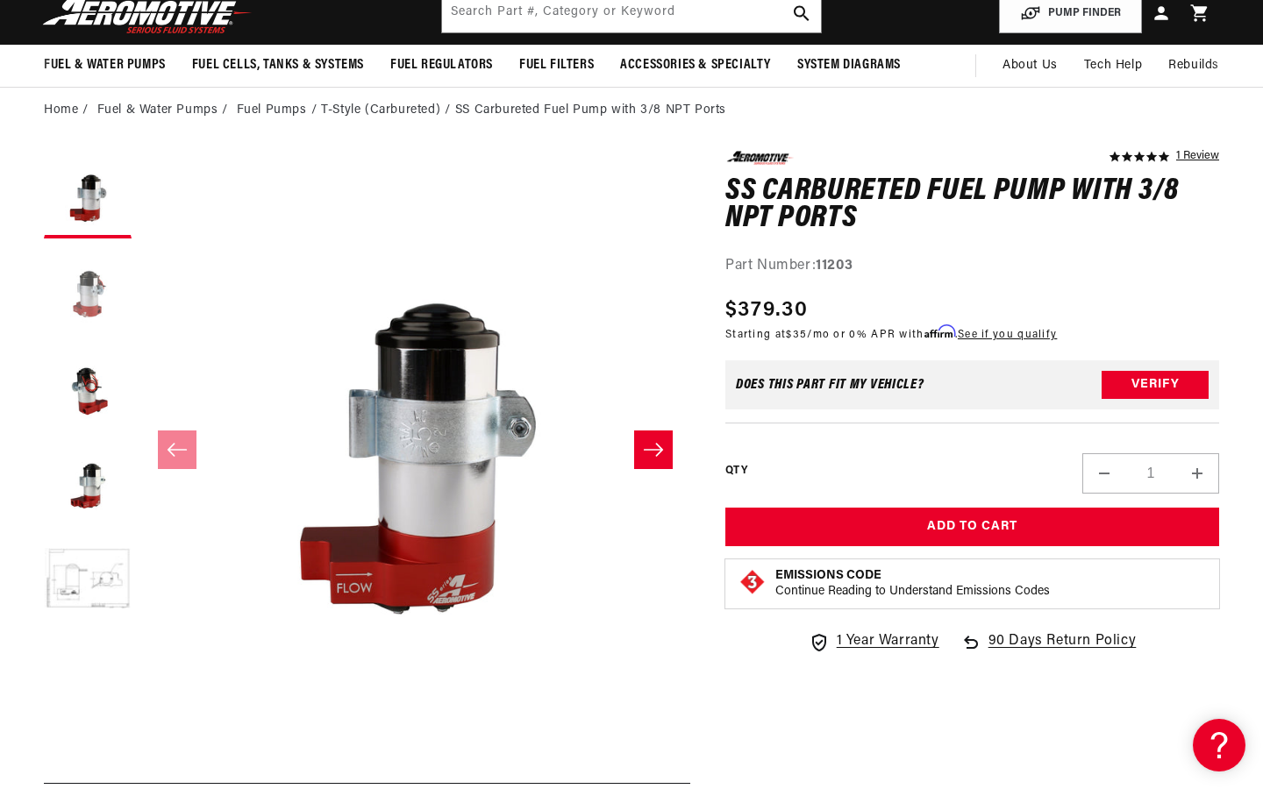
click at [92, 312] on button "Load image 2 in gallery view" at bounding box center [88, 291] width 88 height 88
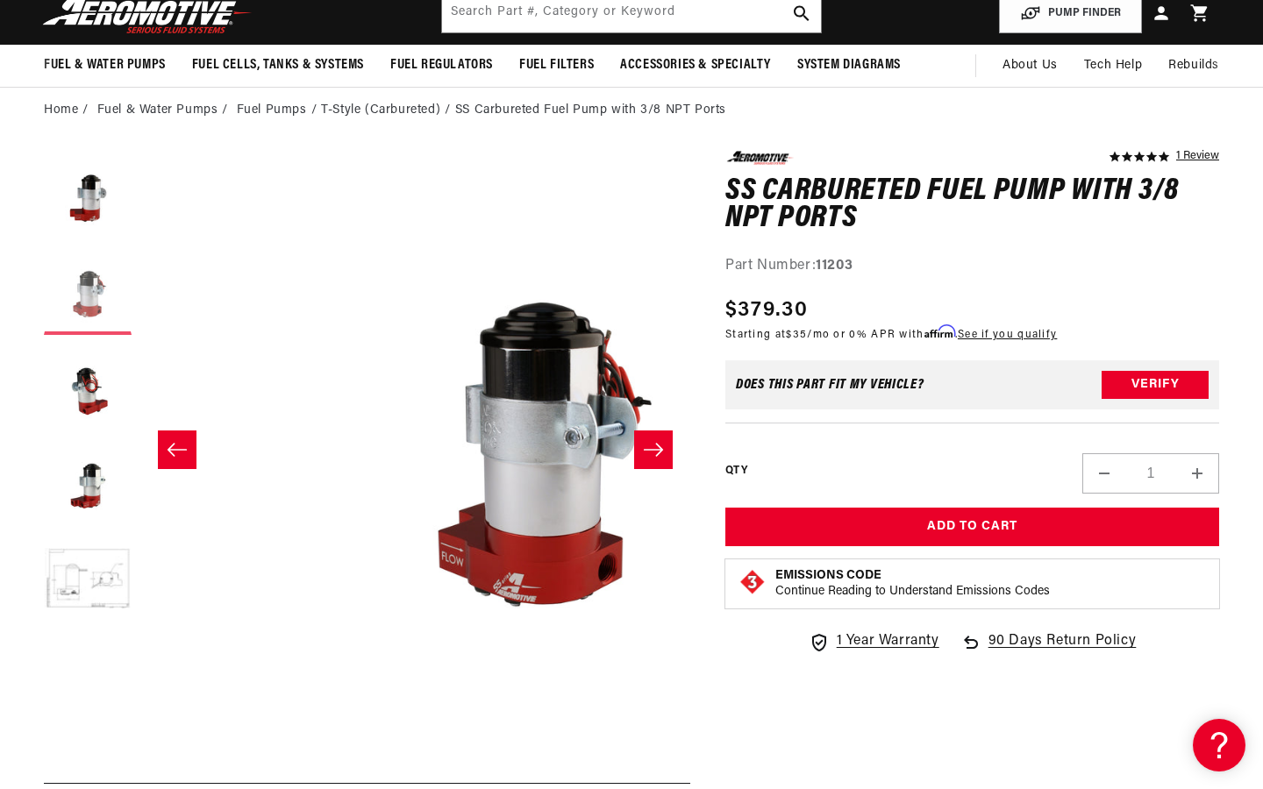
scroll to position [0, 550]
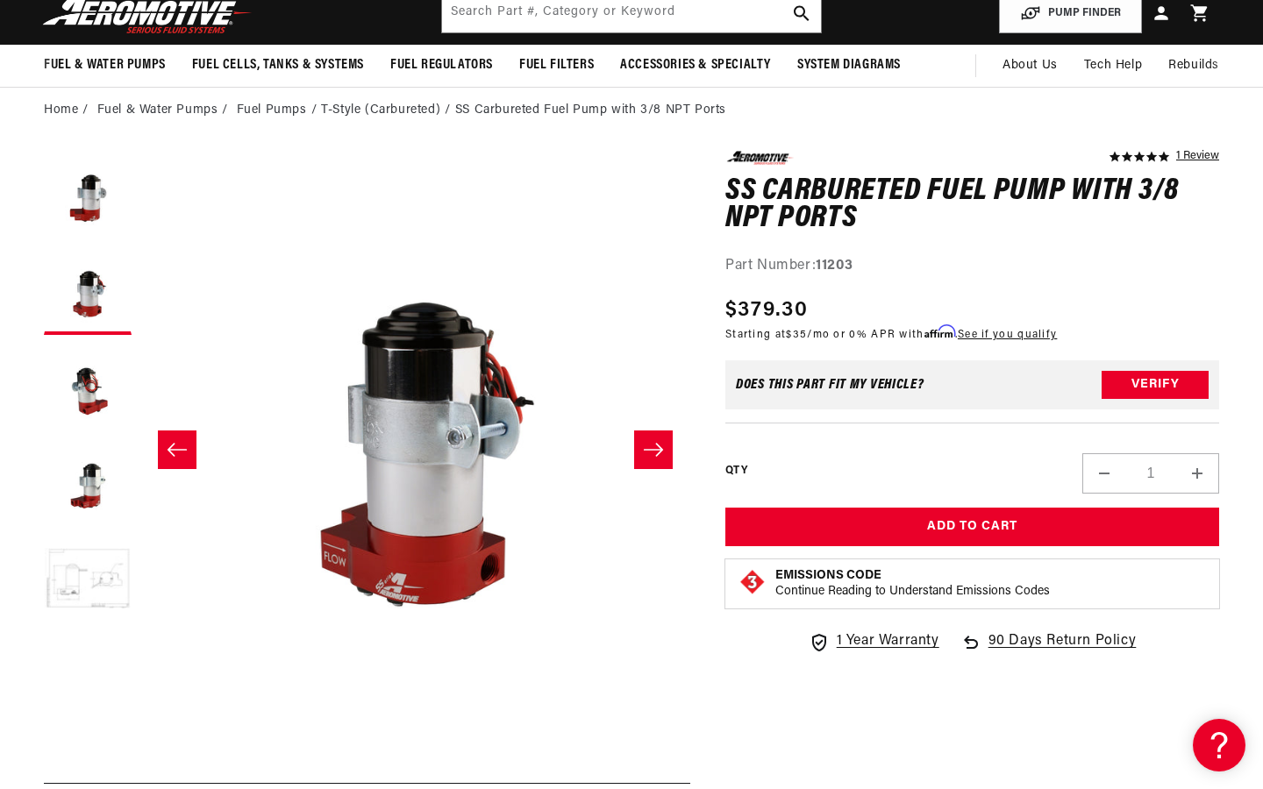
click at [106, 597] on button "Load image 5 in gallery view" at bounding box center [88, 581] width 88 height 88
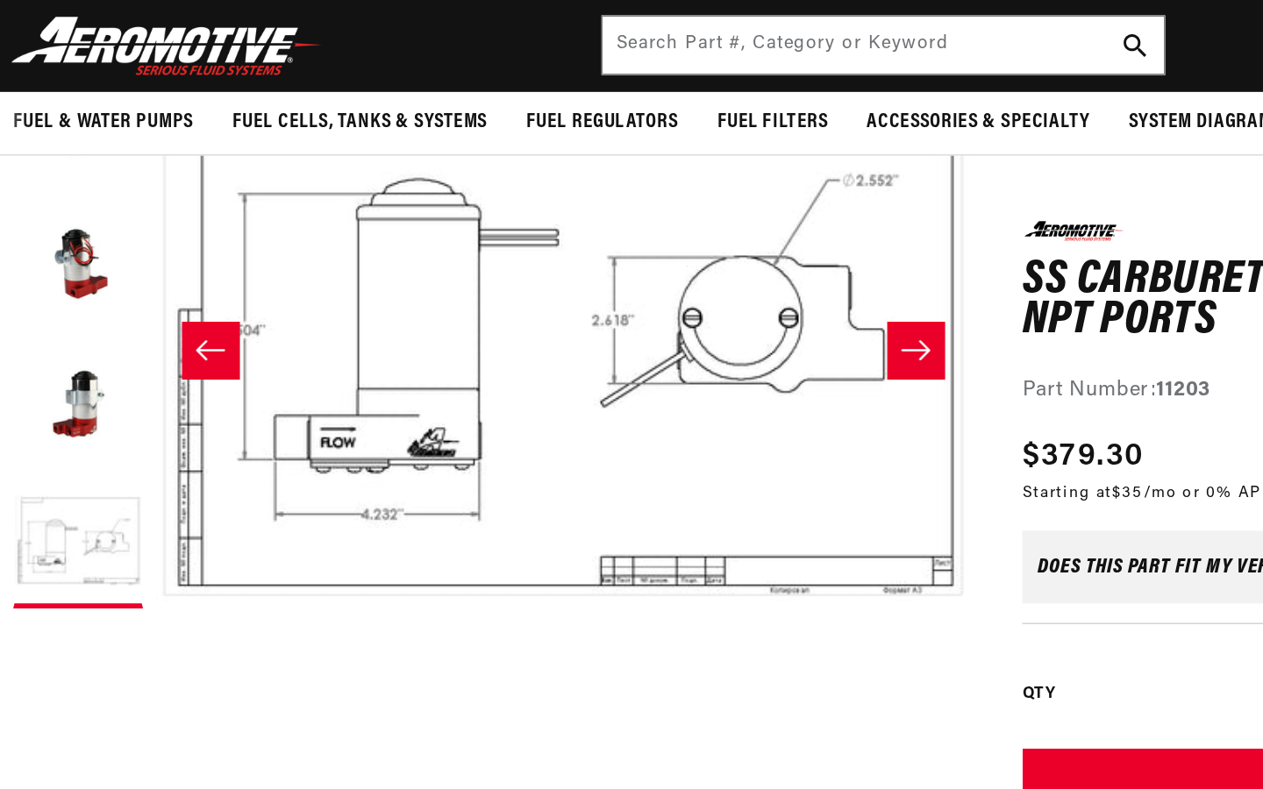
scroll to position [301, 0]
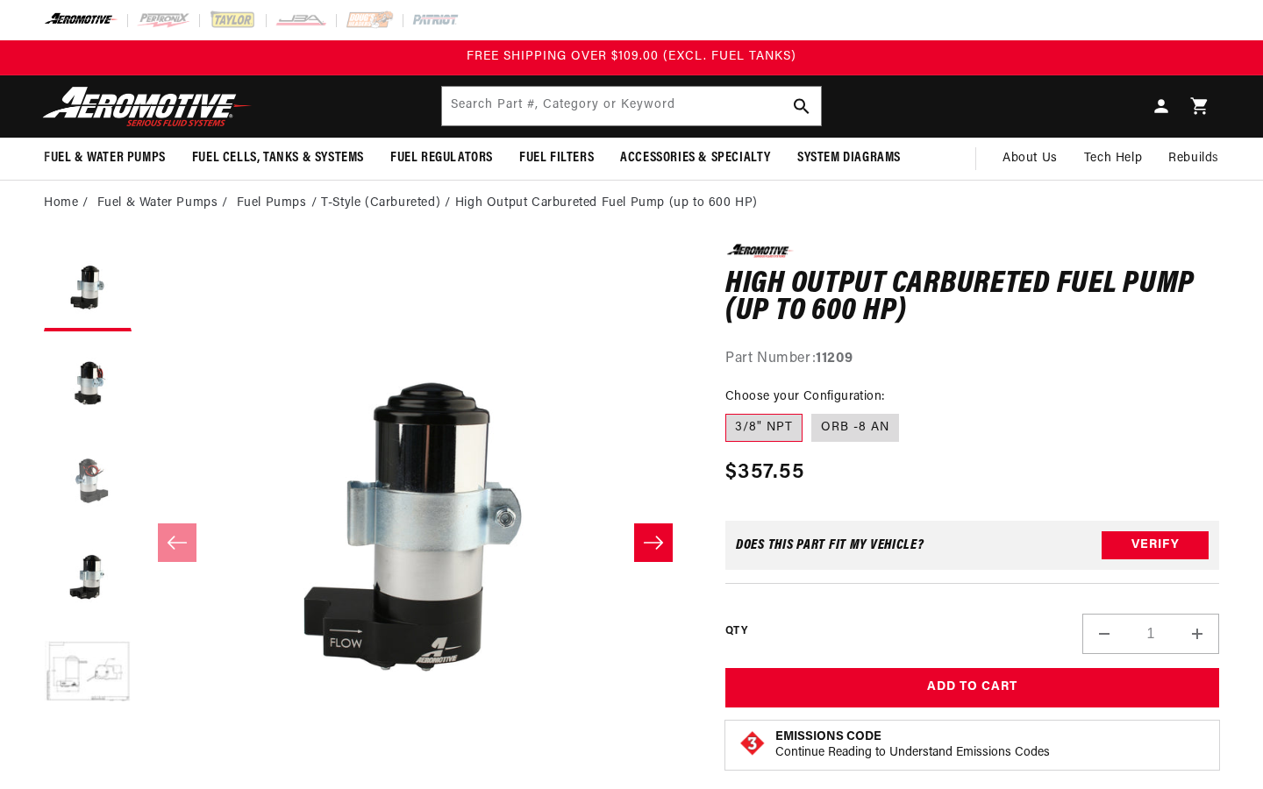
click at [88, 481] on button "Load image 3 in gallery view" at bounding box center [88, 481] width 88 height 88
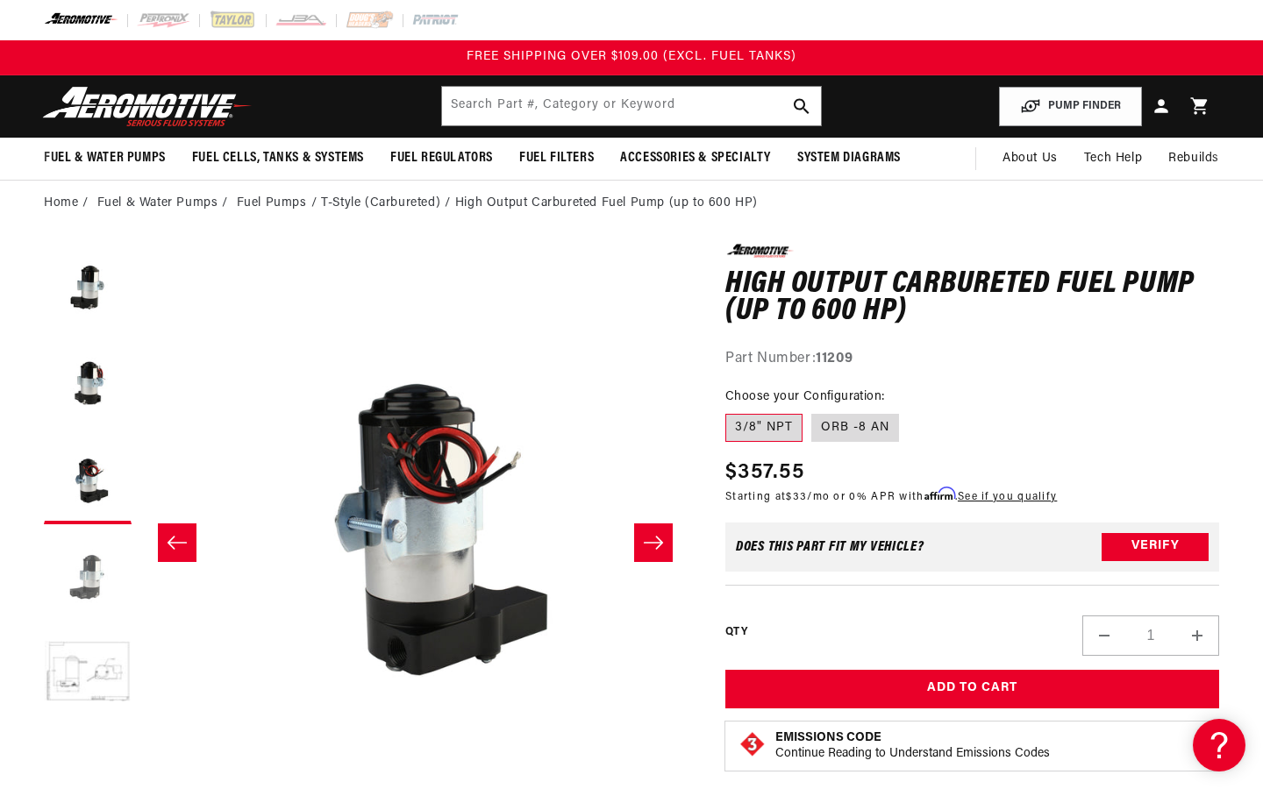
click at [91, 568] on button "Load image 4 in gallery view" at bounding box center [88, 577] width 88 height 88
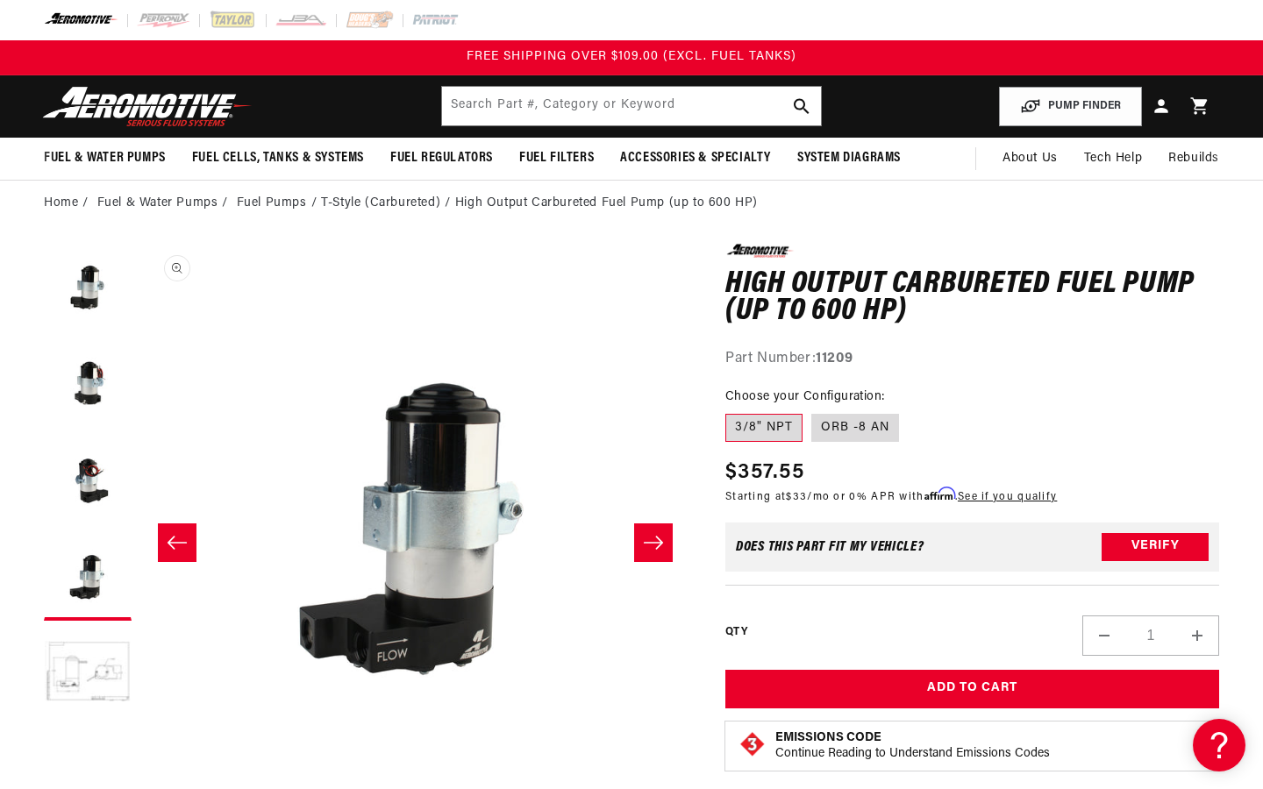
click at [140, 788] on button "Open media 4 in modal" at bounding box center [140, 794] width 0 height 0
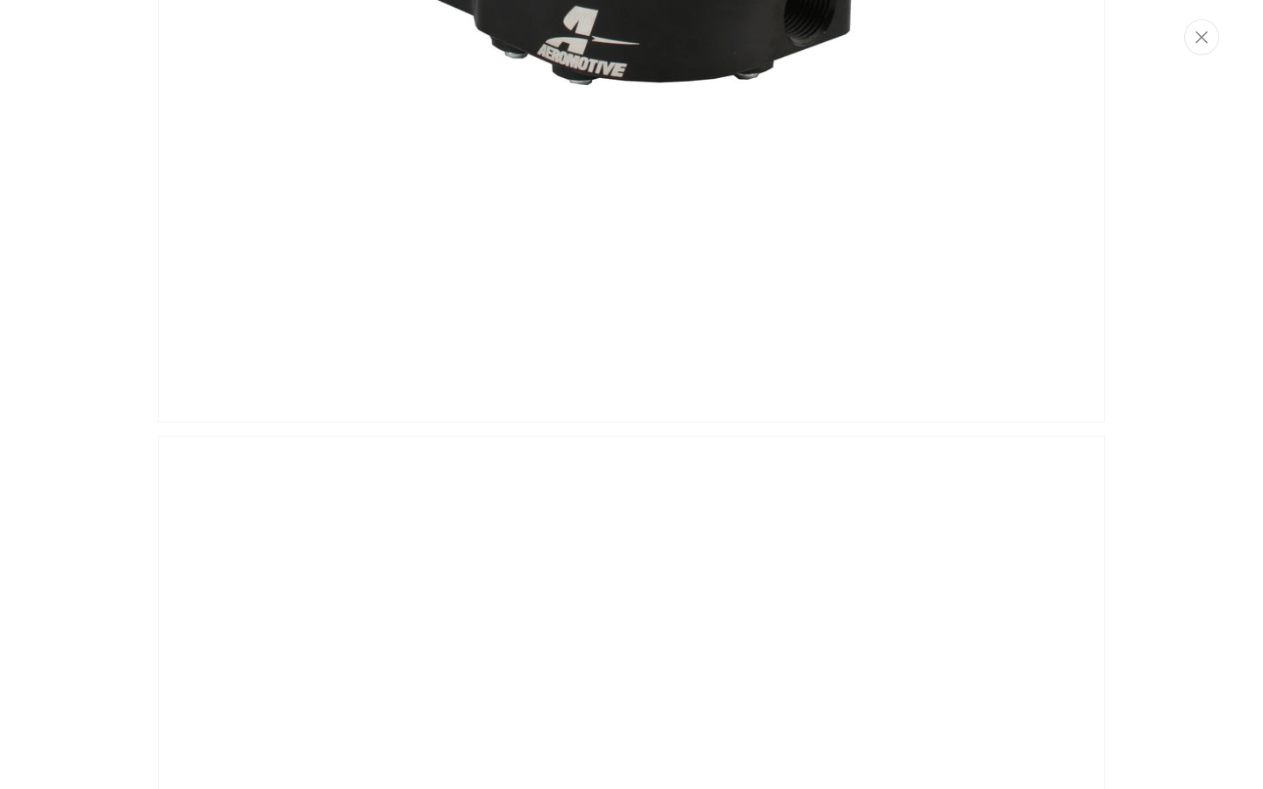
scroll to position [2364, 0]
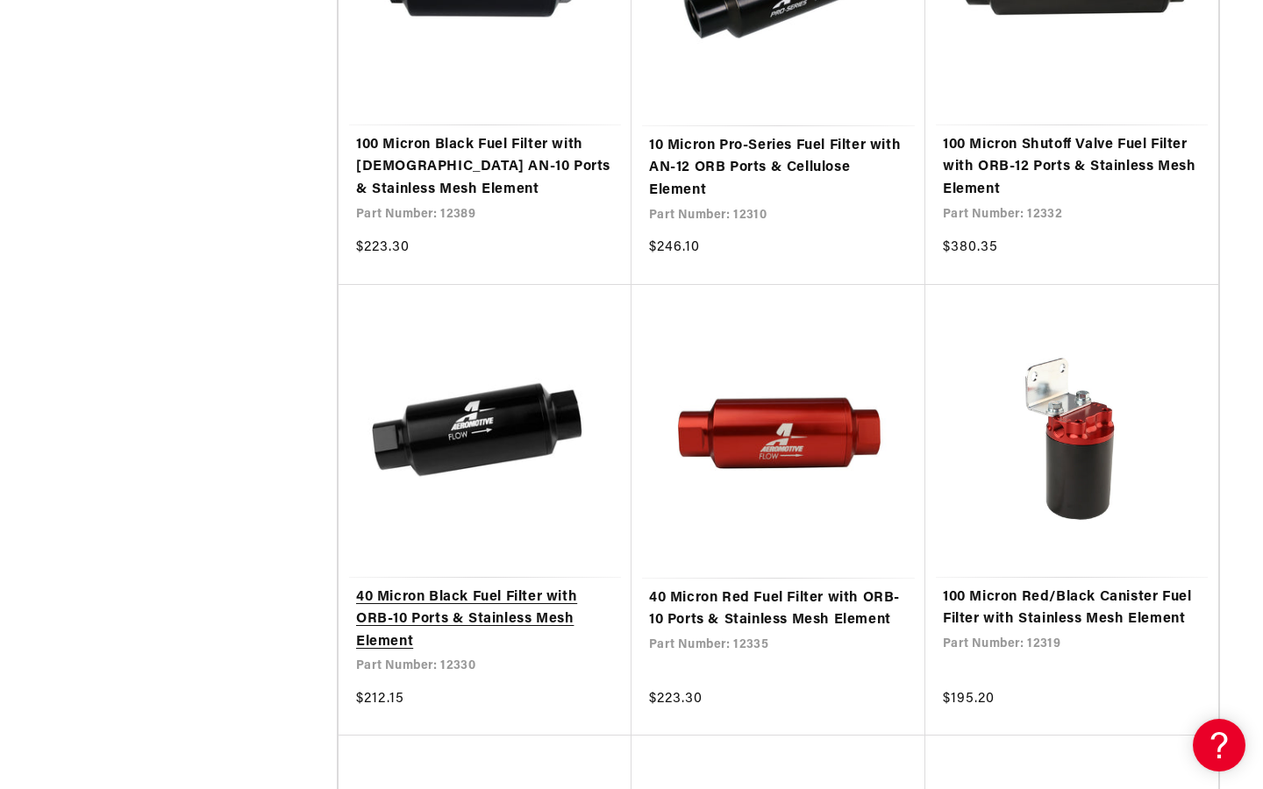
scroll to position [3803, 0]
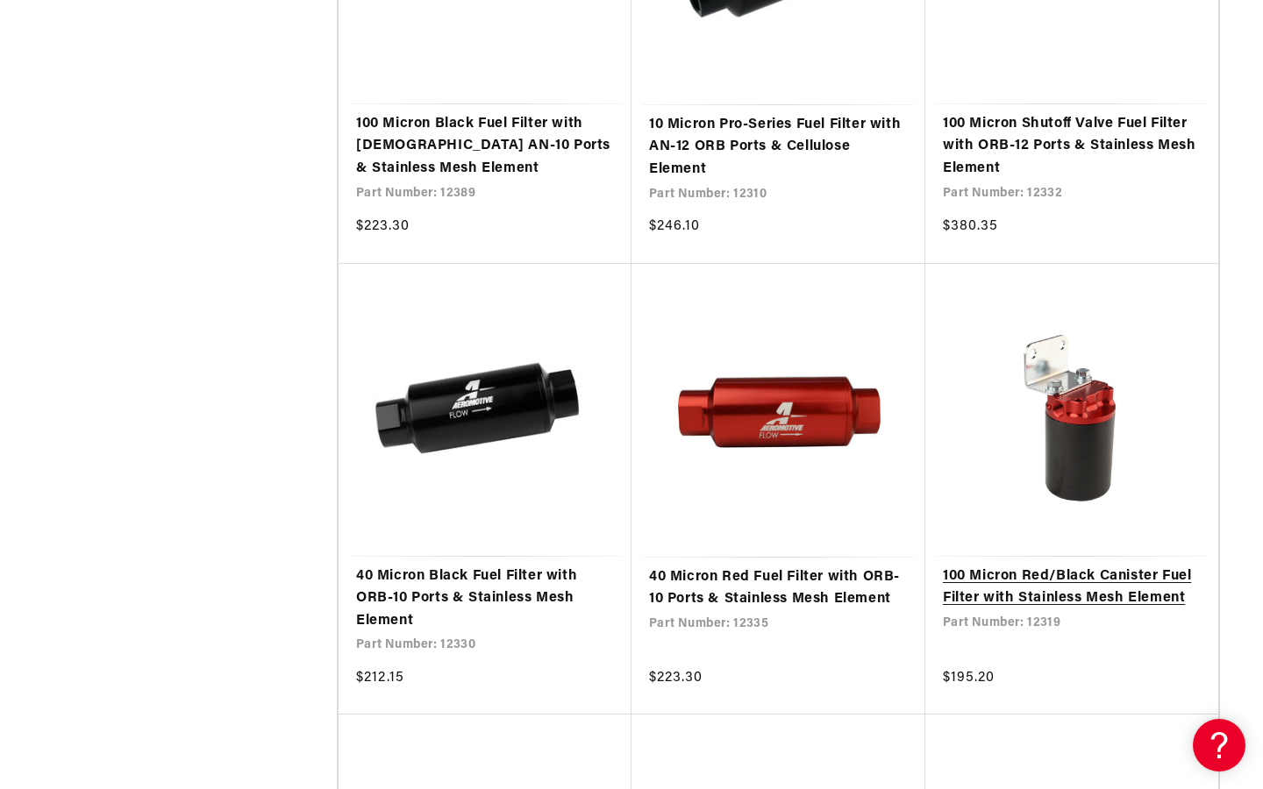
click at [1025, 566] on link "100 Micron Red/Black Canister Fuel Filter with Stainless Mesh Element" at bounding box center [1072, 588] width 258 height 45
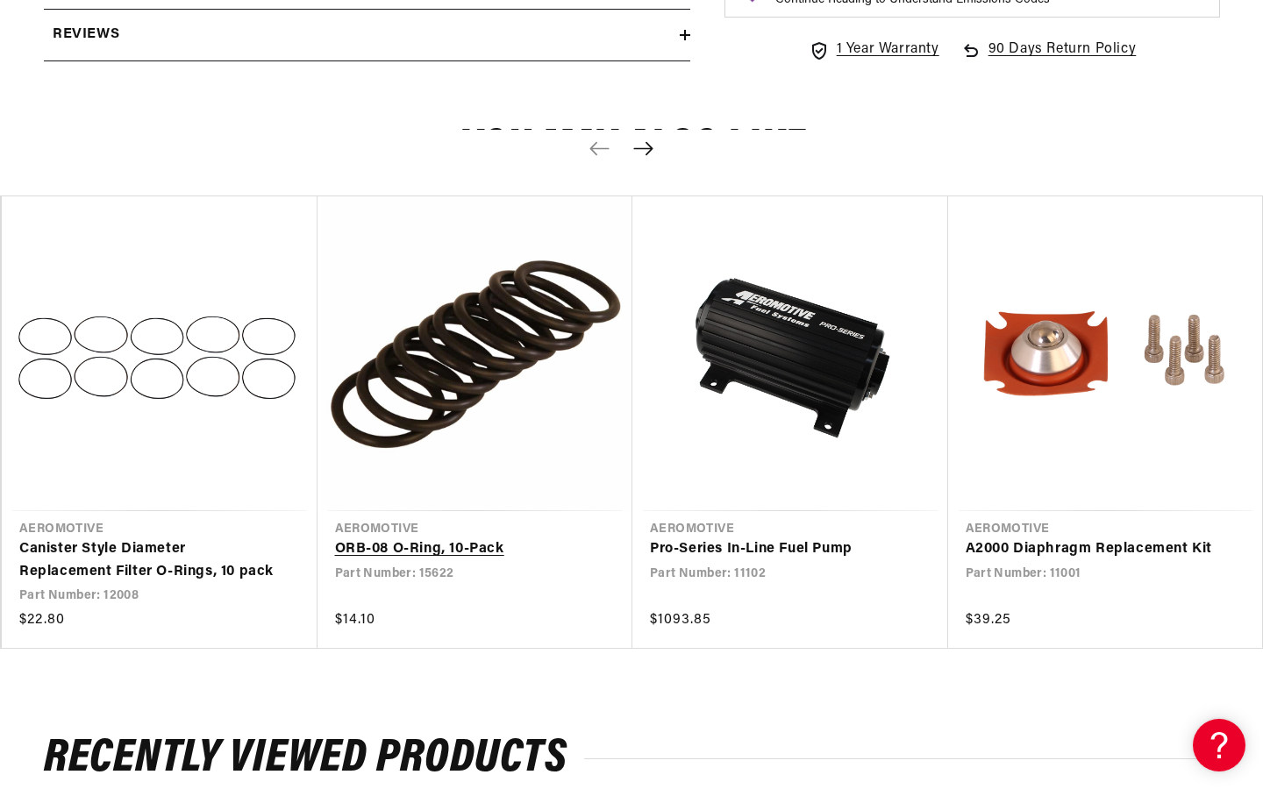
scroll to position [1587, 0]
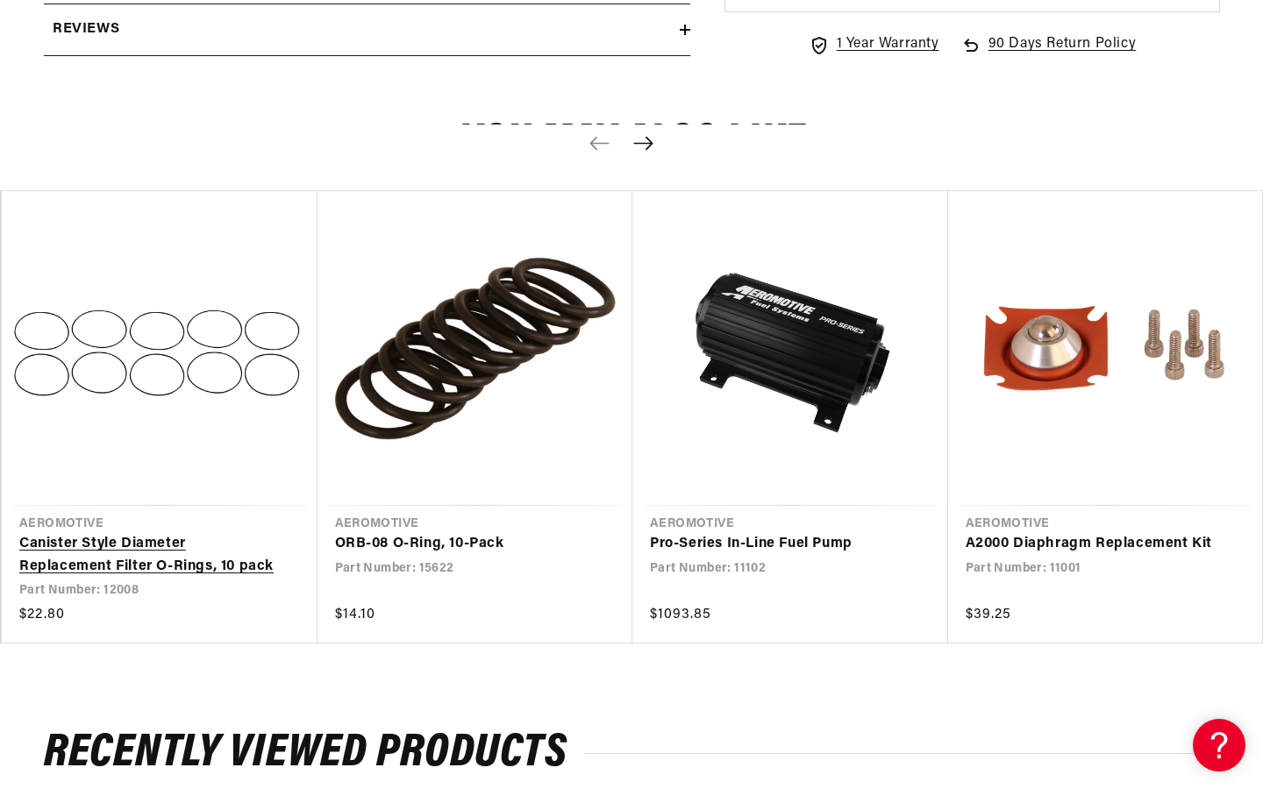
click at [175, 550] on link "Canister Style Diameter Replacement Filter O-Rings, 10 pack" at bounding box center [150, 555] width 263 height 45
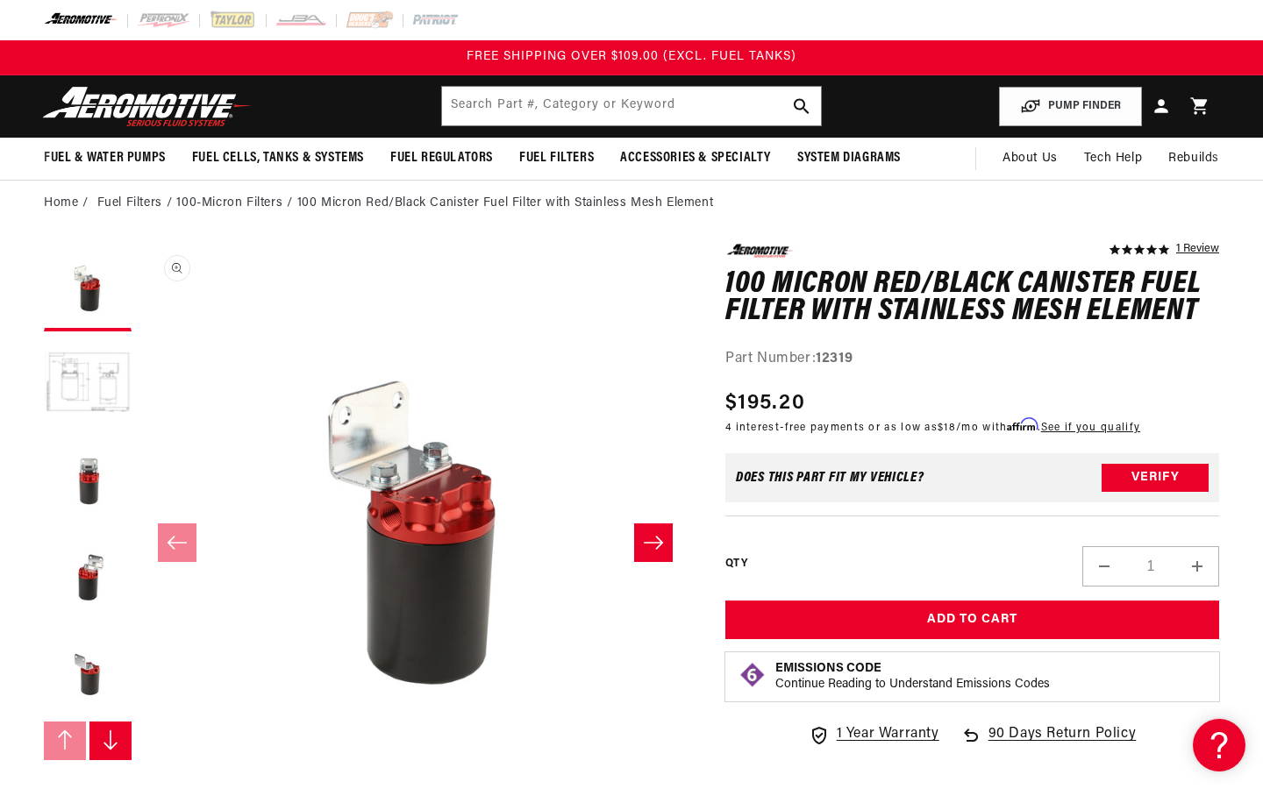
scroll to position [0, 0]
click at [175, 17] on img at bounding box center [163, 20] width 54 height 19
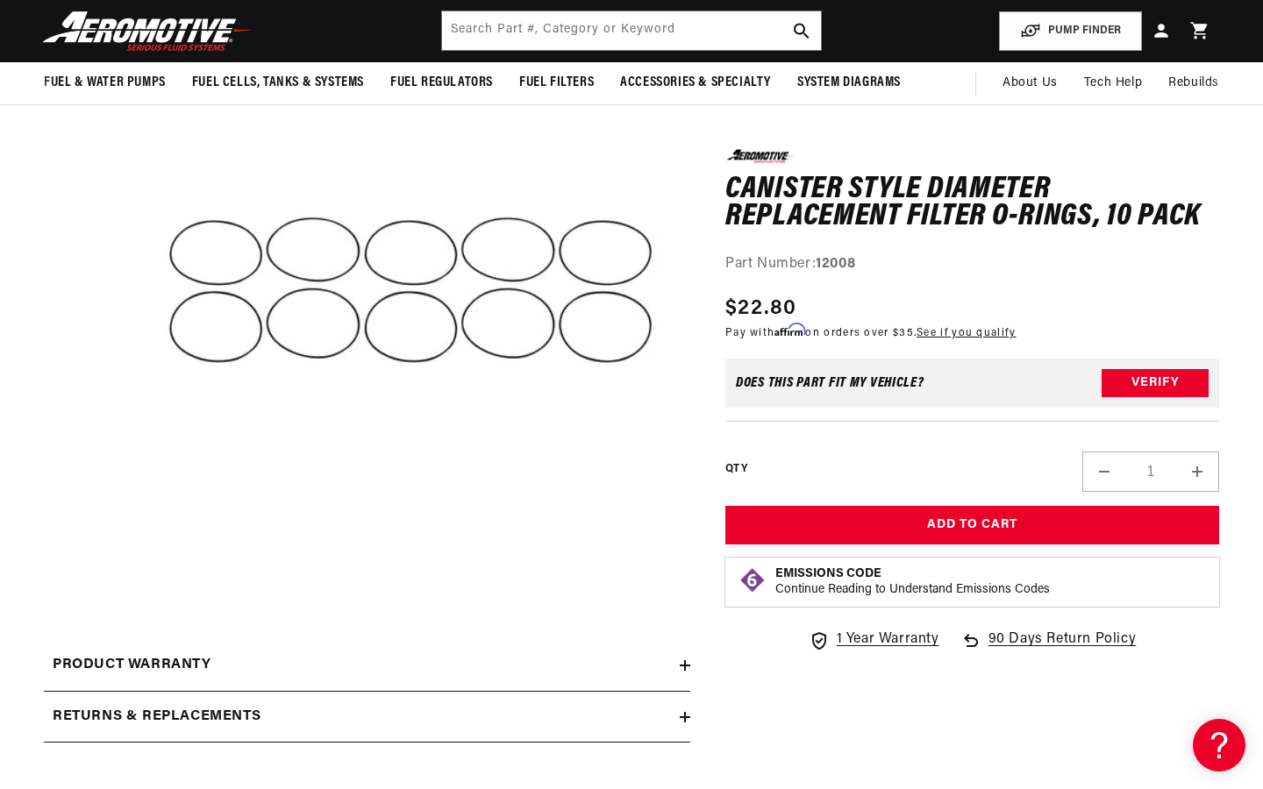
scroll to position [-1, 0]
